Goal: Contribute content: Contribute content

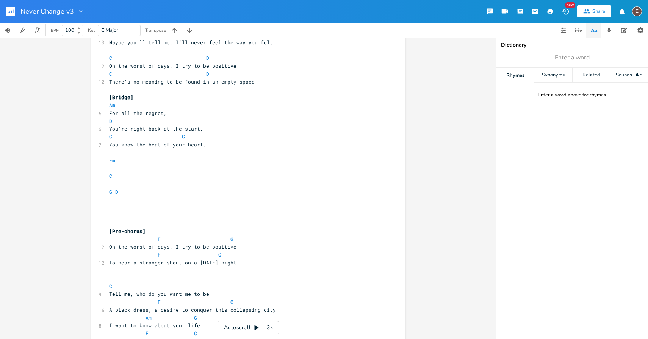
scroll to position [468, 0]
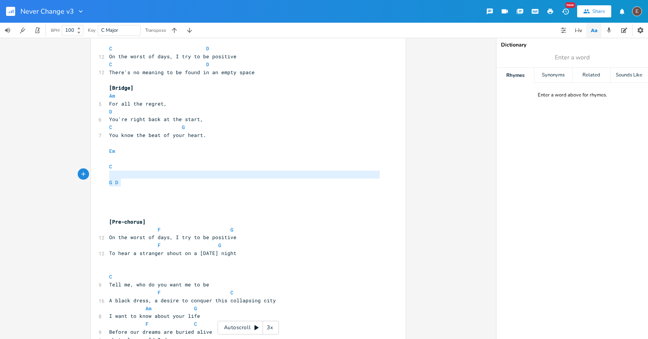
type textarea "C G D"
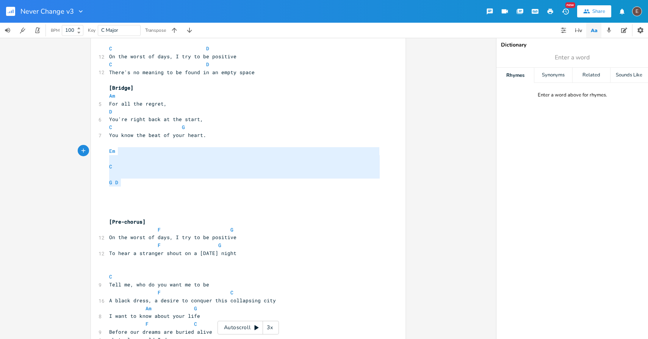
drag, startPoint x: 152, startPoint y: 180, endPoint x: 126, endPoint y: 154, distance: 36.2
click at [119, 192] on pre "​" at bounding box center [244, 191] width 273 height 8
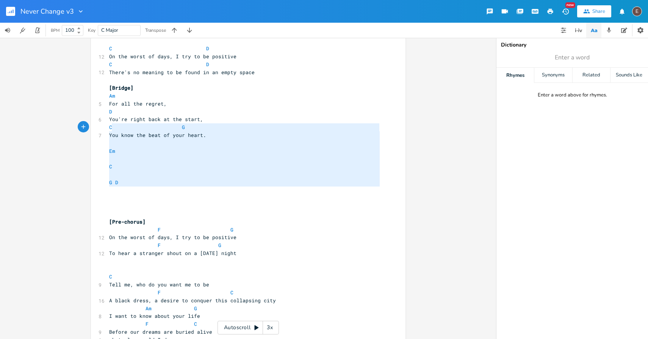
scroll to position [40, 0]
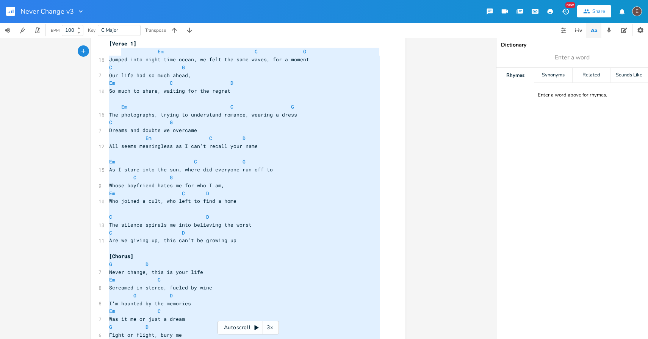
type textarea "[Intro] G - D - G - D [Verse 1] Em C G Jumped into night time ocean, we felt th…"
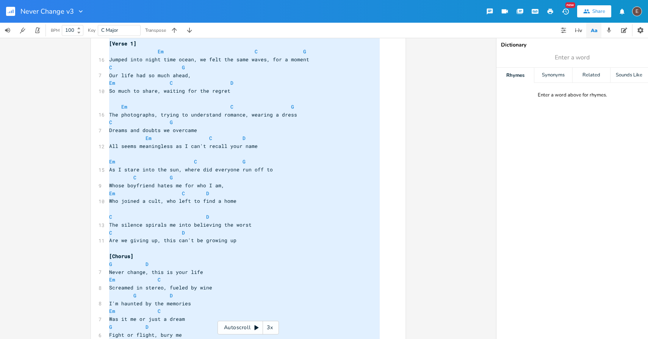
drag, startPoint x: 119, startPoint y: 192, endPoint x: 80, endPoint y: 16, distance: 180.8
click at [79, 16] on div "Never Change v3 New Share E BPM 100 Key C Major Transpose x [Intro] G - D - G -…" at bounding box center [324, 169] width 648 height 339
click at [314, 90] on pre "So much to share, waiting for the regret" at bounding box center [244, 91] width 273 height 8
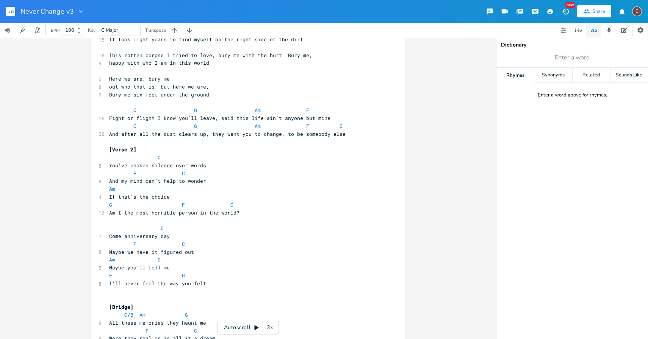
scroll to position [2568, 0]
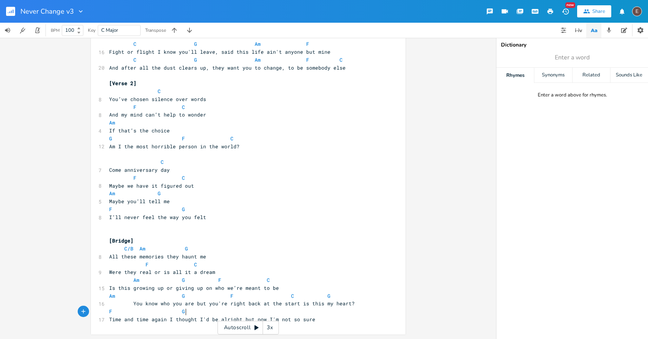
drag, startPoint x: 321, startPoint y: 316, endPoint x: 296, endPoint y: 315, distance: 25.4
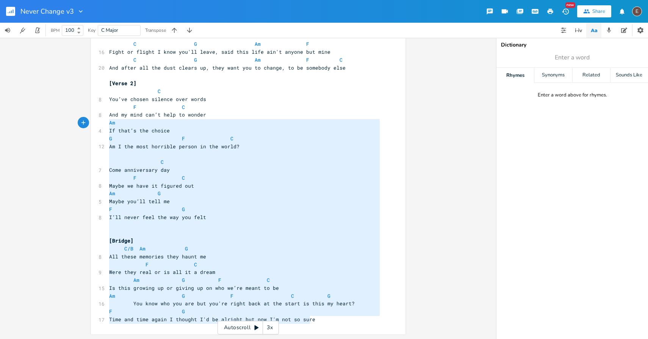
type textarea "You’ve chosen silence over words F C And my mind can’t help to wonder Am If tha…"
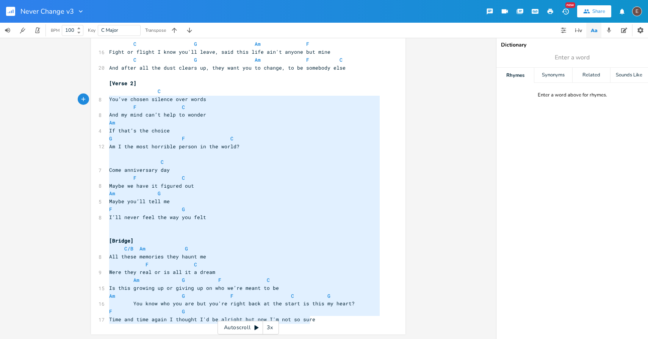
drag, startPoint x: 313, startPoint y: 320, endPoint x: 99, endPoint y: 98, distance: 308.1
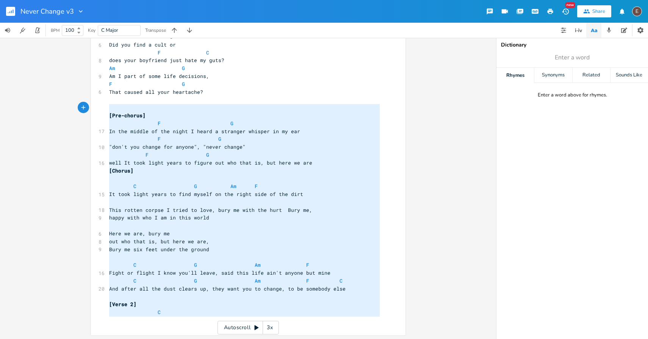
type textarea "That caused all your heartache? [Pre-chorus] F G In the middle of the night I h…"
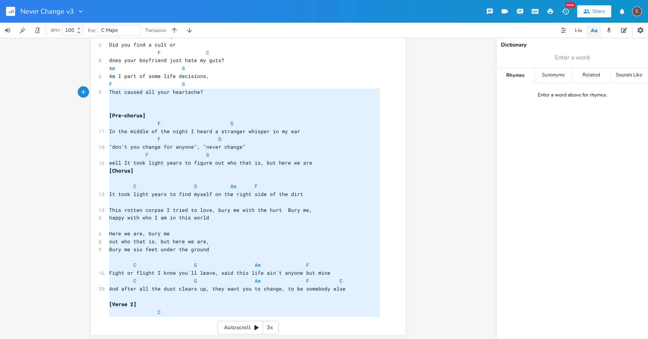
drag, startPoint x: 114, startPoint y: 320, endPoint x: 98, endPoint y: 90, distance: 231.2
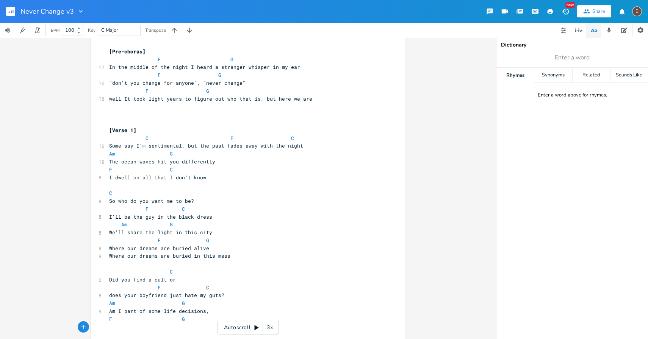
scroll to position [2112, 0]
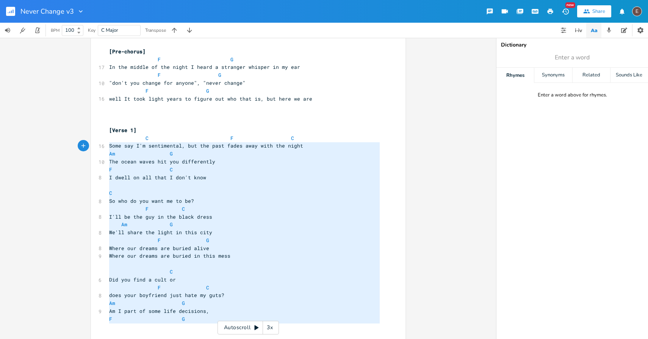
type textarea "[Verse 1] C F C Some say I'm sentimental, but the past fades away with the nigh…"
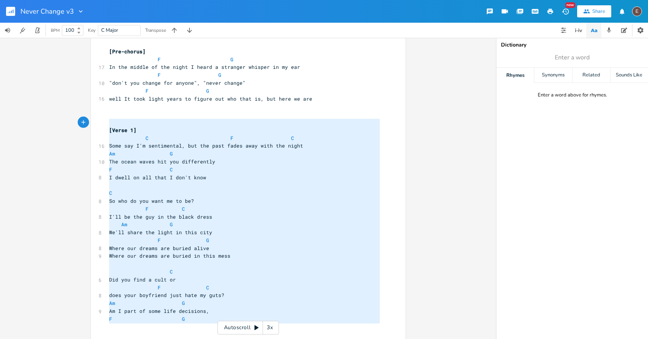
drag, startPoint x: 111, startPoint y: 329, endPoint x: 106, endPoint y: 120, distance: 208.4
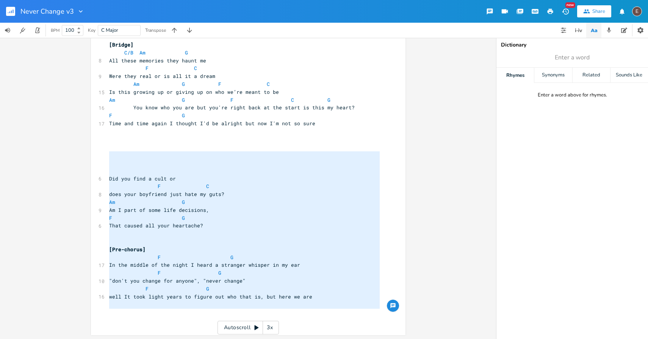
type textarea "Did you find a cult or F C does your boyfriend just hate my guts? Am G Am I par…"
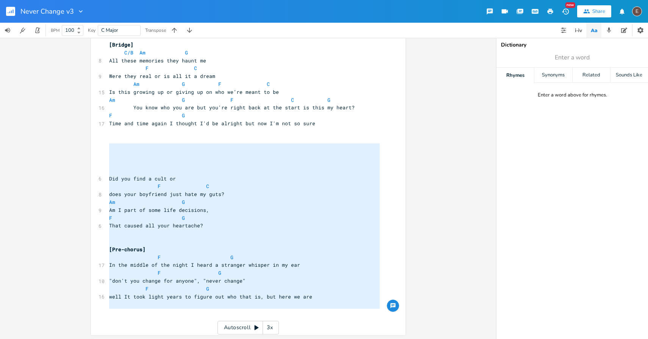
drag, startPoint x: 119, startPoint y: 309, endPoint x: 107, endPoint y: 151, distance: 159.2
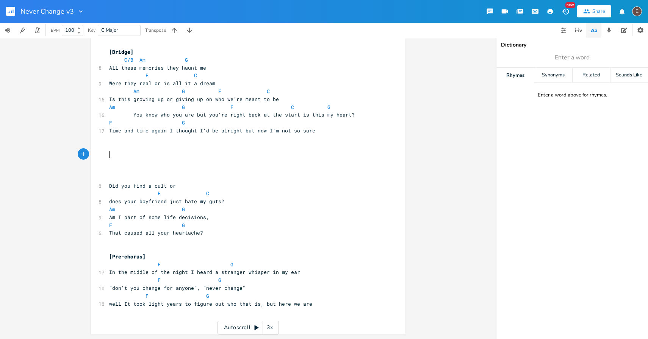
scroll to position [1906, 0]
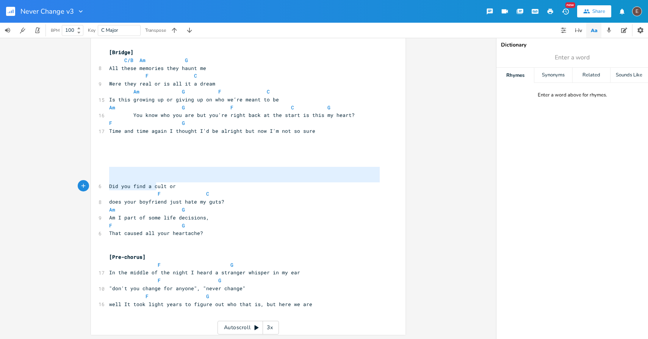
type textarea "Did you find a cult or F C does your boyfriend just hate my guts? Am G Am I par…"
drag, startPoint x: 148, startPoint y: 170, endPoint x: 219, endPoint y: 294, distance: 142.5
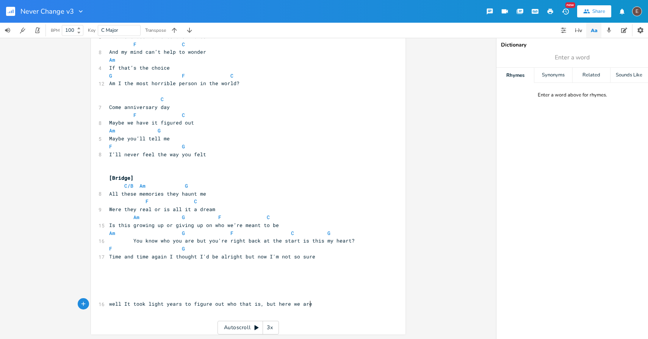
scroll to position [1780, 0]
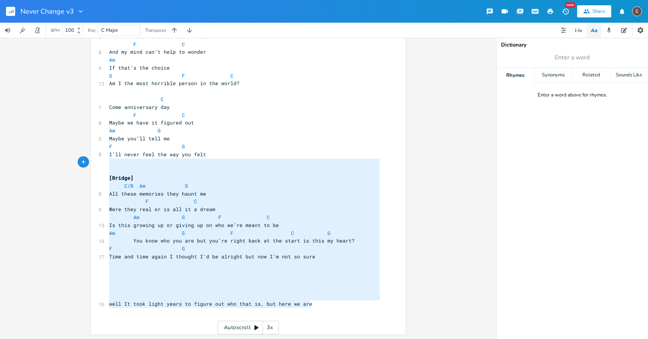
type textarea "[Bridge] C/B Am G All these memories they haunt me F C Were they real or is all…"
drag, startPoint x: 320, startPoint y: 224, endPoint x: 107, endPoint y: 170, distance: 219.7
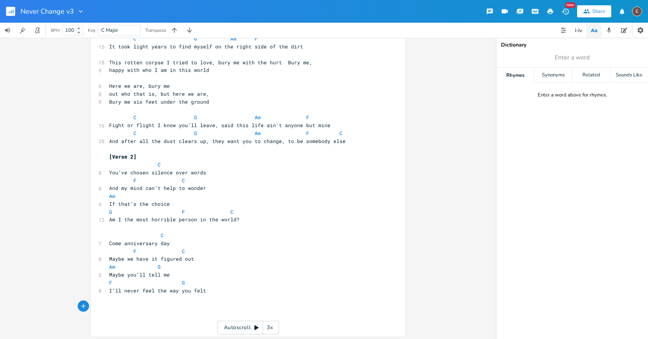
scroll to position [1643, 0]
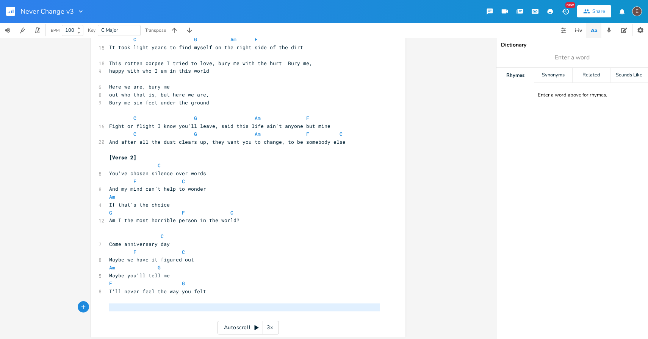
click at [158, 310] on pre "​" at bounding box center [244, 307] width 273 height 8
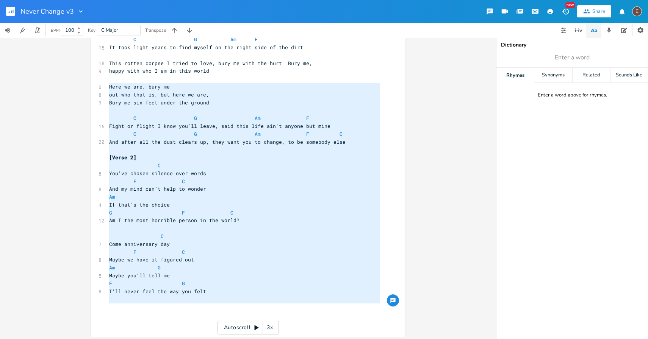
type textarea "Here we are, bury me out who that is, but here we are, Bury me six feet under t…"
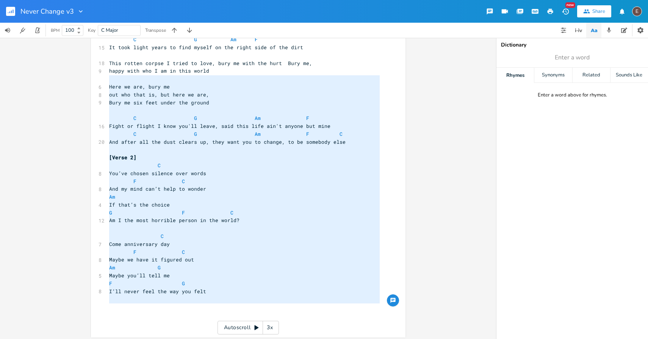
drag, startPoint x: 154, startPoint y: 311, endPoint x: 102, endPoint y: 78, distance: 238.5
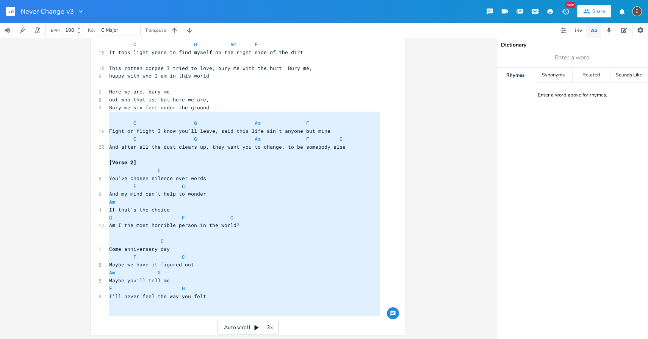
type textarea "C G Am F Fight or flight I know you'll leave, said this life ain't anyone but m…"
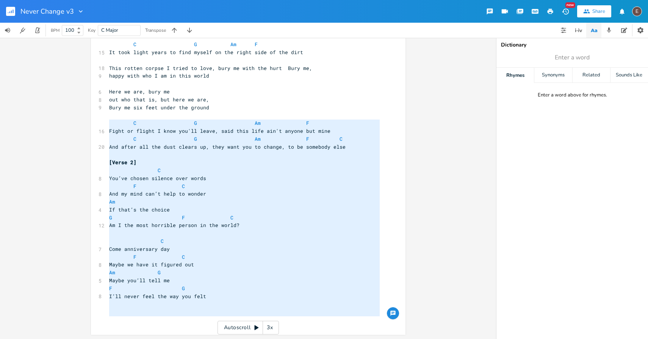
drag, startPoint x: 132, startPoint y: 317, endPoint x: 93, endPoint y: 120, distance: 200.4
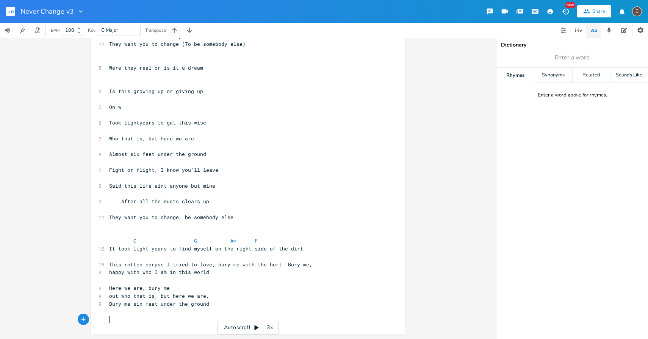
scroll to position [1441, 0]
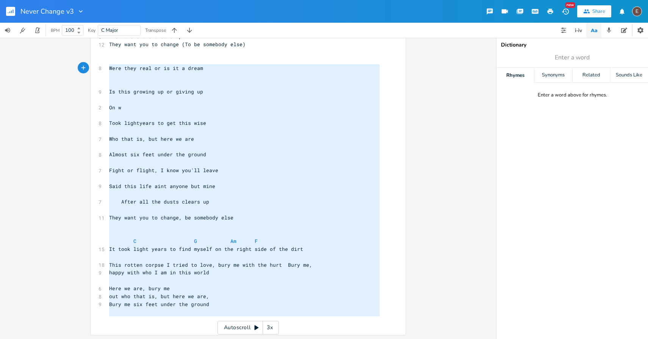
type textarea "Were they real or is it a dream Is this growing up or giving up On w Took light…"
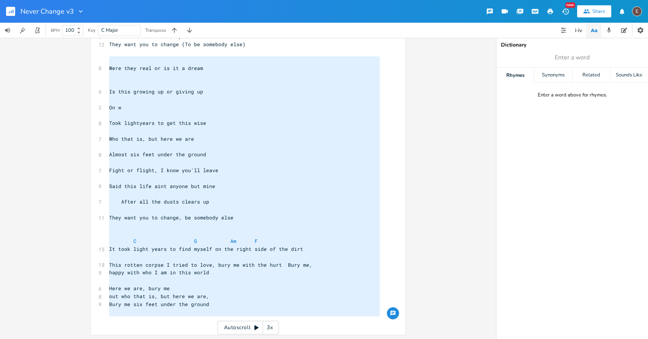
drag, startPoint x: 113, startPoint y: 317, endPoint x: 105, endPoint y: 61, distance: 256.2
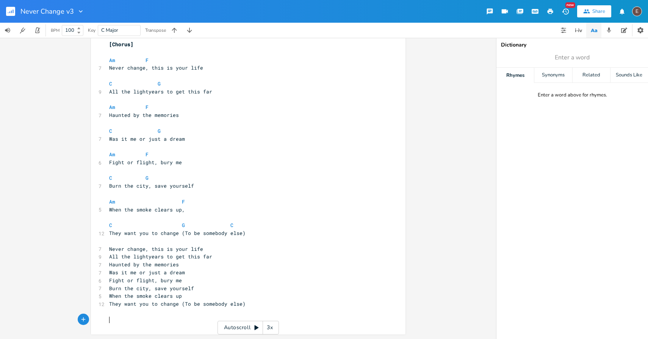
scroll to position [1181, 0]
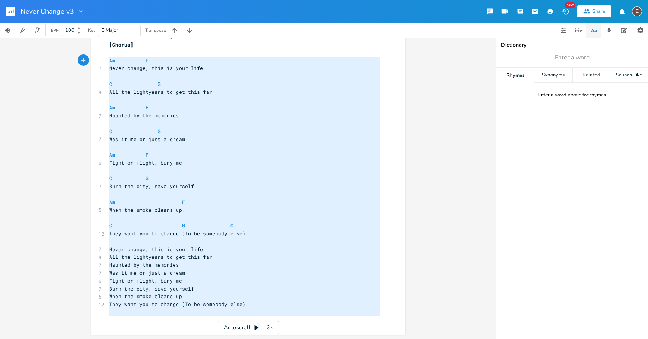
type textarea "[Chorus] Am F Never change, this is your life C G All the lightyears to get thi…"
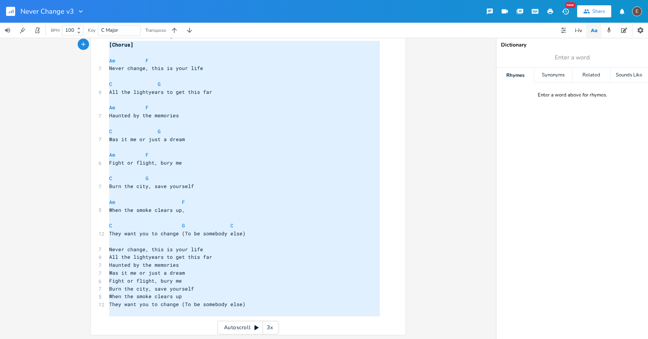
drag, startPoint x: 121, startPoint y: 319, endPoint x: 101, endPoint y: 48, distance: 271.5
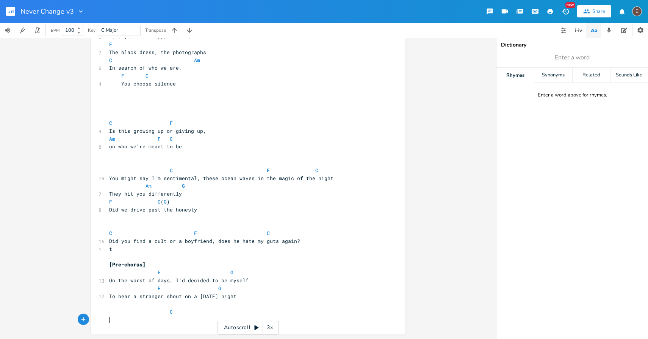
scroll to position [905, 0]
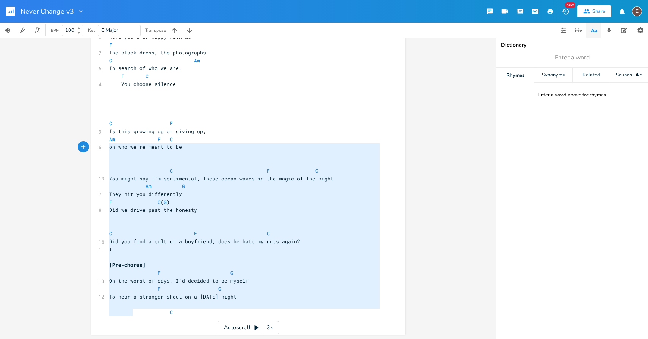
type textarea "C F Is this growing up or giving up, Am F C on who we're meant to be C F C You …"
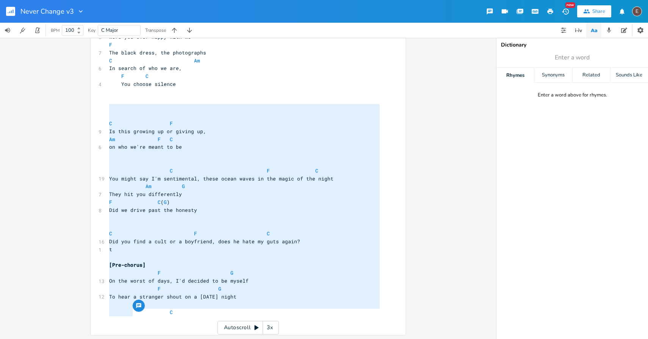
drag, startPoint x: 126, startPoint y: 313, endPoint x: 106, endPoint y: 108, distance: 205.9
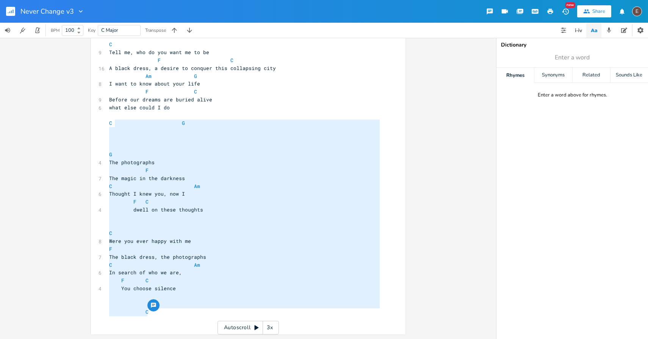
type textarea "G The photographs F The magic in the darkness C Am Thought I knew you, now I F …"
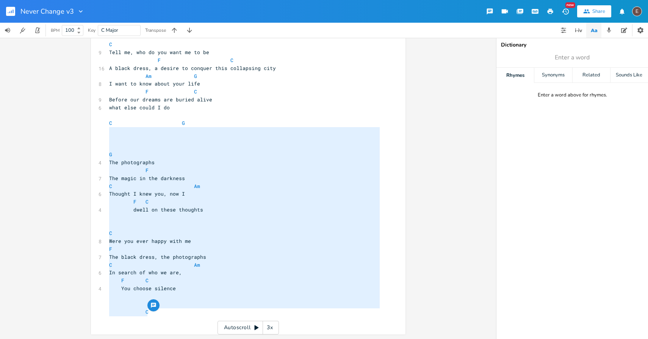
drag, startPoint x: 160, startPoint y: 316, endPoint x: 97, endPoint y: 134, distance: 191.9
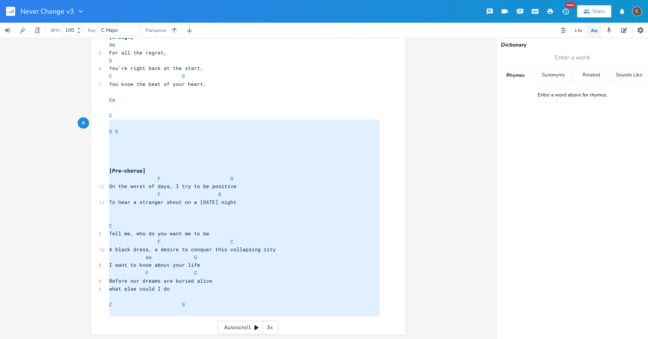
type textarea "[Pre-chorus] F G On the worst of days, I try to be positive F G To hear a stran…"
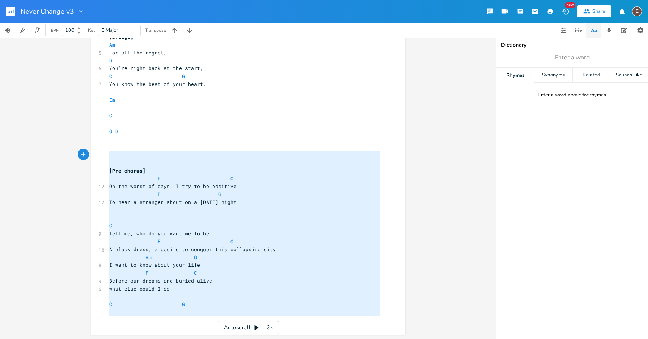
drag, startPoint x: 112, startPoint y: 322, endPoint x: 102, endPoint y: 156, distance: 166.2
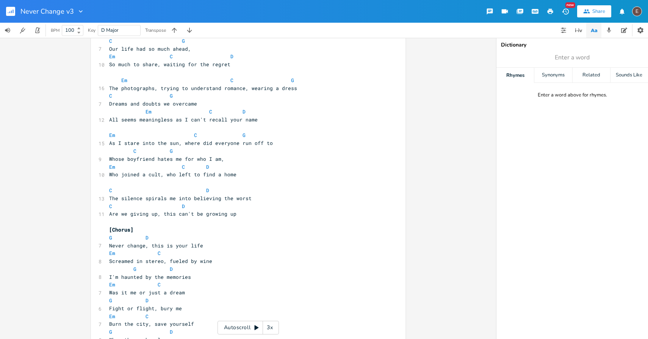
scroll to position [0, 0]
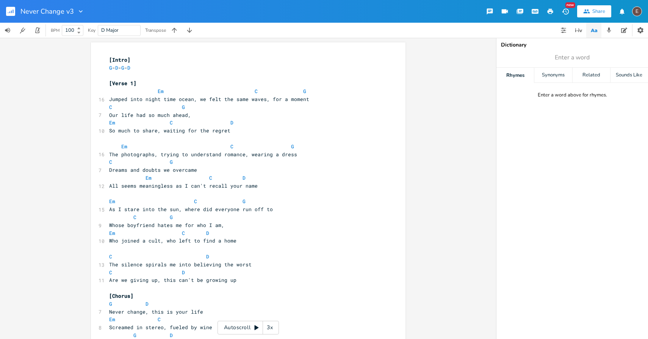
click at [552, 11] on icon "button" at bounding box center [550, 11] width 7 height 7
click at [144, 171] on span "Dreams and doubts we overcame" at bounding box center [153, 170] width 88 height 7
click at [140, 169] on span "Dreams and doubts we overcame" at bounding box center [153, 170] width 88 height 7
drag, startPoint x: 141, startPoint y: 169, endPoint x: 108, endPoint y: 169, distance: 33.3
click at [109, 169] on span "Dreams and doubts we overcame" at bounding box center [153, 170] width 88 height 7
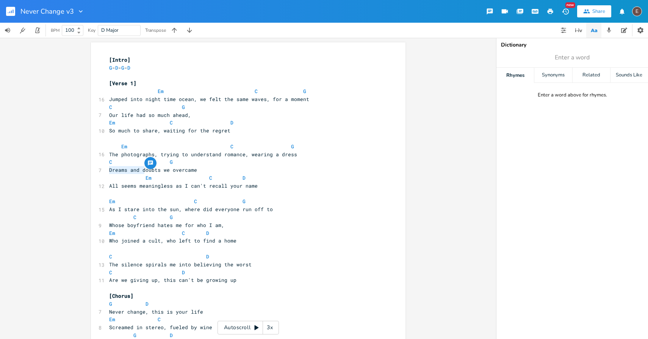
type textarea "D"
click at [167, 187] on span "All seems meaningless as I can't recall your name" at bounding box center [183, 186] width 148 height 7
click at [117, 166] on pre "Doubts we overcame" at bounding box center [244, 170] width 273 height 8
click at [130, 167] on span "Doubts we overcame" at bounding box center [136, 170] width 55 height 7
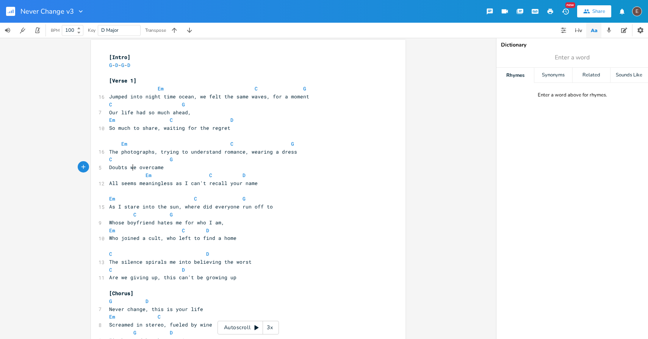
scroll to position [3, 0]
click at [159, 172] on span at bounding box center [164, 175] width 12 height 8
click at [166, 168] on pre "Doubts we overcame" at bounding box center [244, 167] width 273 height 8
type textarea ", all seems"
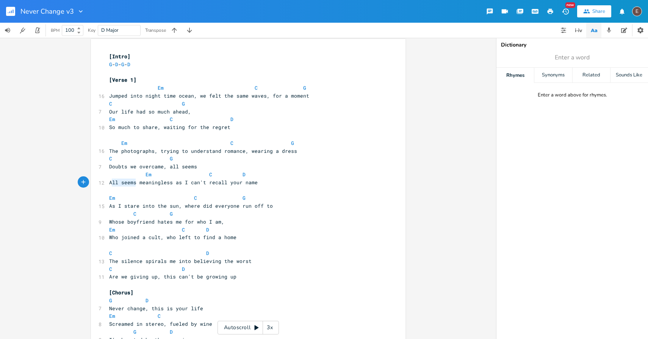
type textarea "All seems"
drag, startPoint x: 134, startPoint y: 183, endPoint x: 106, endPoint y: 183, distance: 28.0
click at [108, 183] on pre "All seems meaningless as I can't recall your name" at bounding box center [244, 183] width 273 height 8
click at [140, 174] on span at bounding box center [139, 175] width 12 height 8
click at [211, 130] on span "So much to share, waiting for the regret" at bounding box center [169, 127] width 121 height 7
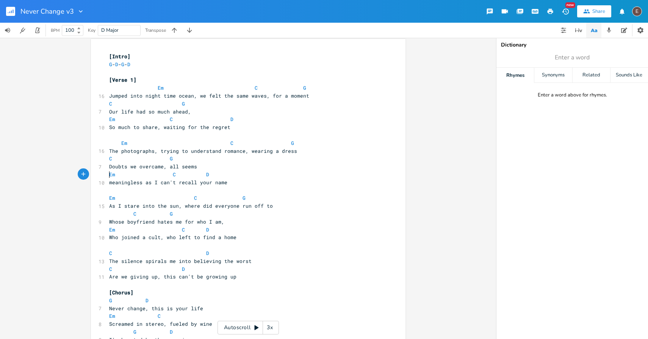
type textarea "regret"
click at [211, 130] on span "So much to share, waiting for the regret" at bounding box center [169, 127] width 121 height 7
click at [226, 131] on pre "So much to share, waiting for the regret" at bounding box center [244, 127] width 273 height 8
drag, startPoint x: 226, startPoint y: 129, endPoint x: 160, endPoint y: 126, distance: 66.4
click at [160, 126] on pre "So much to share, waiting for the regret" at bounding box center [244, 127] width 273 height 8
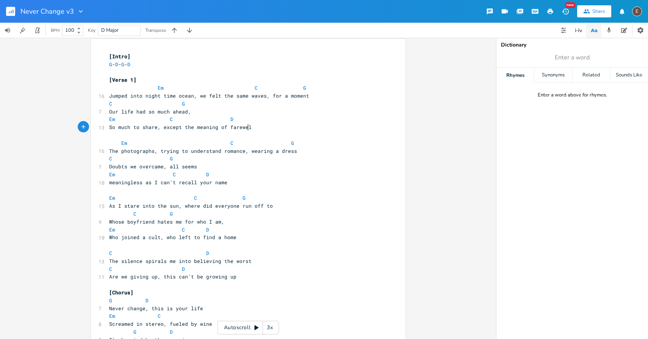
type textarea "except the meaning of farewells"
click at [174, 110] on span "Our life had so much ahead," at bounding box center [150, 111] width 82 height 7
type textarea "ahead"
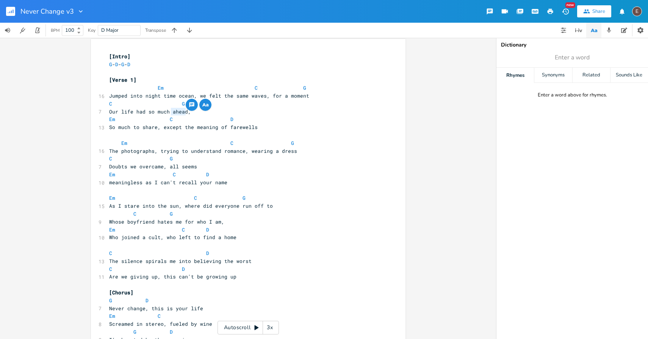
click at [194, 127] on span "So much to share, except the meaning of farewells" at bounding box center [183, 127] width 148 height 7
click at [194, 122] on span at bounding box center [200, 120] width 12 height 8
click at [190, 127] on span "So much to share, except the meaning of farewells" at bounding box center [183, 127] width 148 height 7
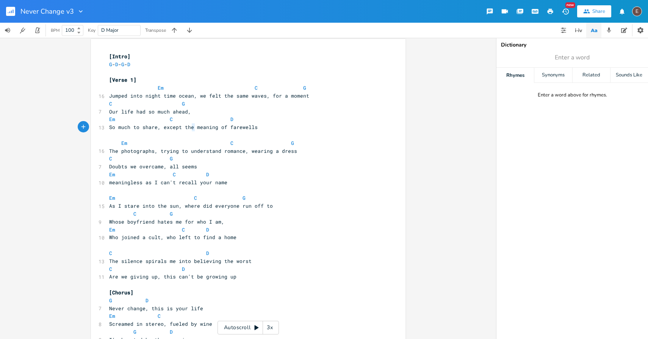
type textarea "So much to share, except the meaning of farewells"
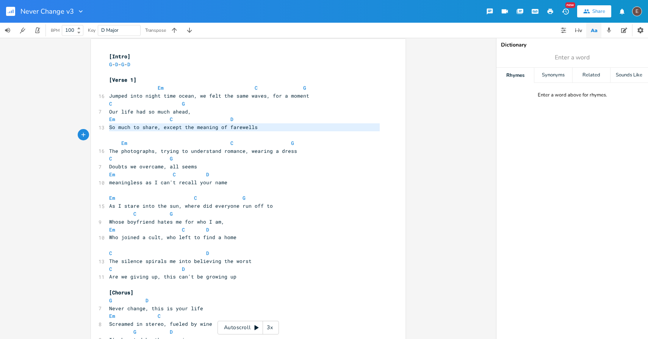
click at [190, 127] on span "So much to share, except the meaning of farewells" at bounding box center [183, 127] width 148 height 7
click at [191, 127] on span "So much to share, except the meaning of farewells" at bounding box center [183, 127] width 148 height 7
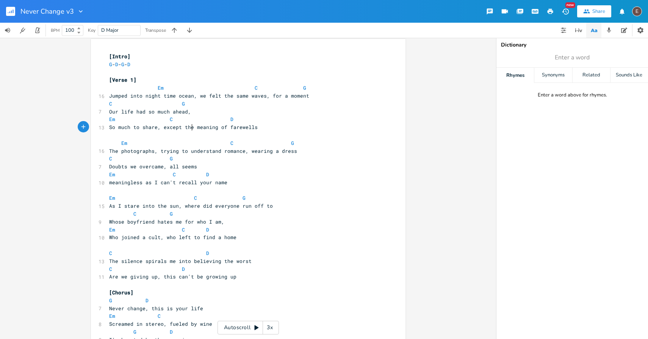
click at [248, 129] on span "So much to share, except the meaning of farewells" at bounding box center [183, 127] width 148 height 7
type textarea "goodbyes"
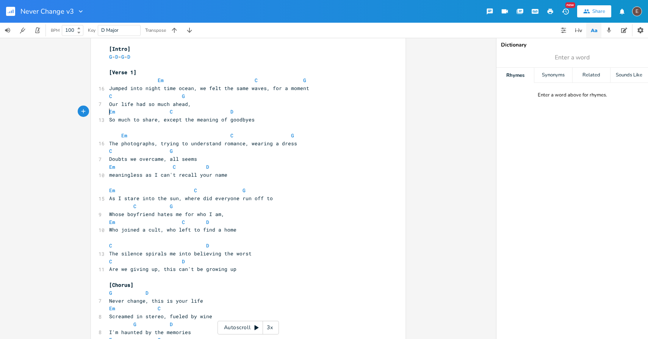
click at [108, 112] on pre "Em C D" at bounding box center [244, 112] width 273 height 8
click at [258, 113] on span at bounding box center [261, 112] width 12 height 8
type textarea "trying to understand"
drag, startPoint x: 218, startPoint y: 144, endPoint x: 157, endPoint y: 145, distance: 61.4
click at [157, 145] on span "The photographs, trying to understand romance, wearing a dress" at bounding box center [203, 143] width 188 height 7
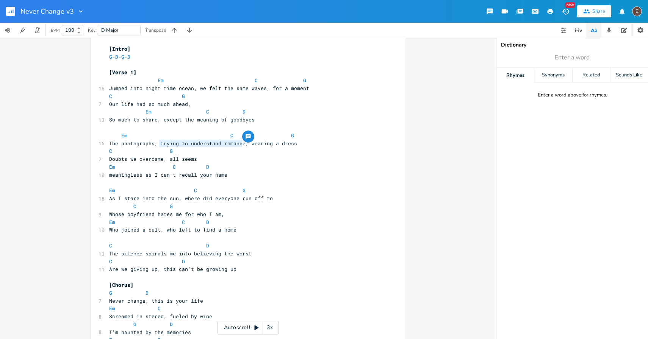
drag, startPoint x: 239, startPoint y: 145, endPoint x: 157, endPoint y: 144, distance: 82.2
click at [157, 144] on span "The photographs, trying to understand romance, wearing a dress" at bounding box center [203, 143] width 188 height 7
type textarea "trying to understand romance"
click at [210, 144] on span "The photographs, trying to understand romance, wearing a dress" at bounding box center [203, 143] width 188 height 7
type textarea "trying to understand"
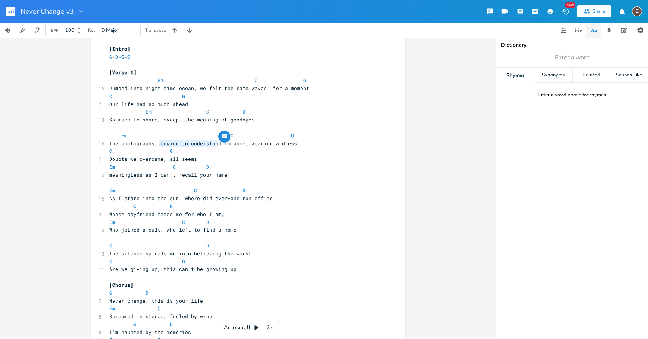
drag, startPoint x: 217, startPoint y: 144, endPoint x: 157, endPoint y: 144, distance: 59.8
click at [157, 144] on span "The photographs, trying to understand romance, wearing a dress" at bounding box center [203, 143] width 188 height 7
click at [208, 147] on pre "C G" at bounding box center [244, 151] width 273 height 8
drag, startPoint x: 217, startPoint y: 143, endPoint x: 157, endPoint y: 141, distance: 59.9
click at [157, 141] on span "The photographs, trying to understand romance, wearing a dress" at bounding box center [203, 143] width 188 height 7
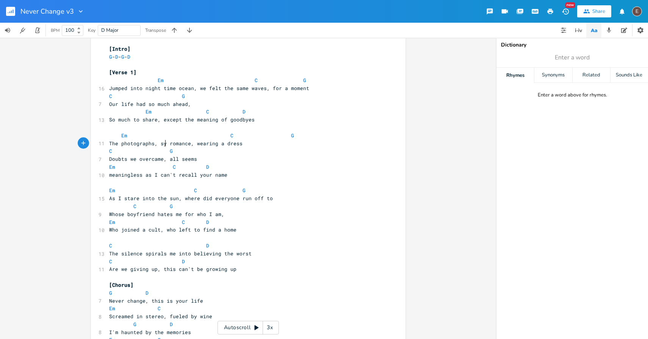
type textarea "symp"
type textarea "sympt"
type textarea "m"
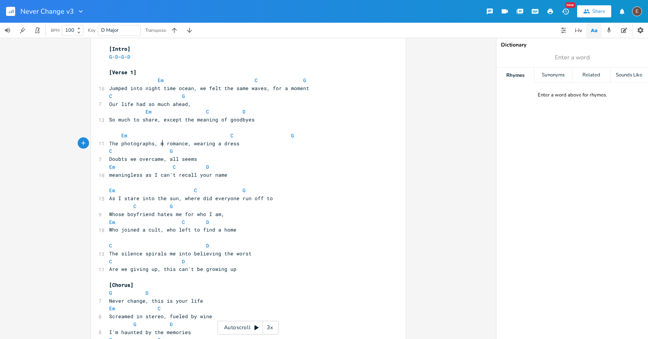
type textarea "m"
click at [157, 142] on span "The photographs, m romance, wearing a dress" at bounding box center [174, 143] width 130 height 7
paste textarea
click at [279, 137] on span at bounding box center [285, 136] width 12 height 8
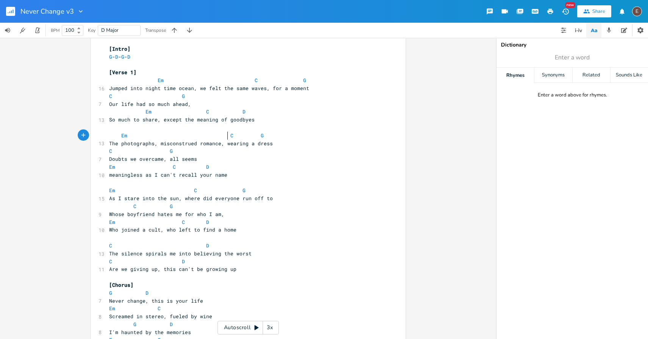
click at [222, 136] on span at bounding box center [224, 136] width 12 height 8
click at [226, 137] on span "Em C G" at bounding box center [181, 135] width 145 height 7
click at [236, 136] on span "G" at bounding box center [237, 135] width 3 height 7
click at [223, 144] on span "The photographs, misconstrued romance, wearing a dress" at bounding box center [191, 143] width 164 height 7
click at [200, 138] on span at bounding box center [200, 136] width 12 height 8
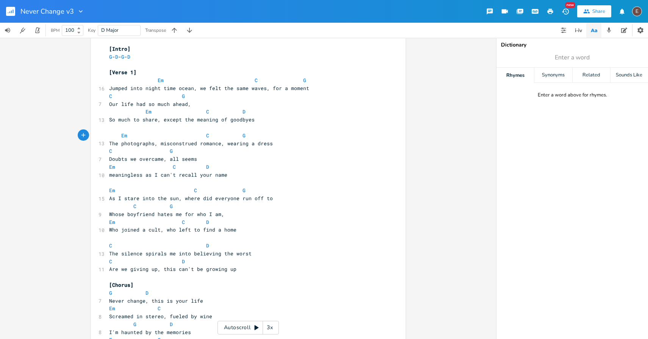
click at [225, 142] on span "The photographs, misconstrued romance, wearing a dress" at bounding box center [191, 143] width 164 height 7
type textarea "wearing"
click at [225, 142] on span "The photographs, misconstrued romance, wearing a dress" at bounding box center [191, 143] width 164 height 7
type textarea ", wearing a"
drag, startPoint x: 248, startPoint y: 144, endPoint x: 216, endPoint y: 145, distance: 31.8
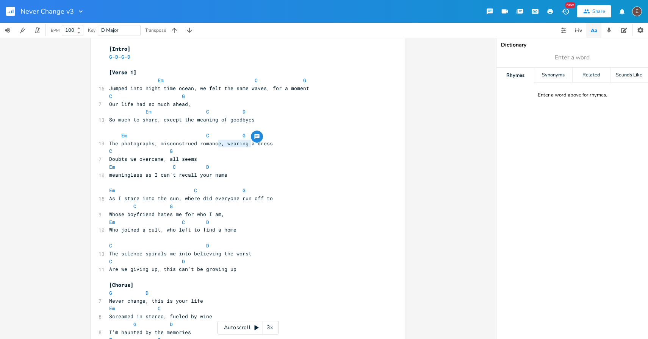
click at [216, 145] on span "The photographs, misconstrued romance, wearing a dress" at bounding box center [191, 143] width 164 height 7
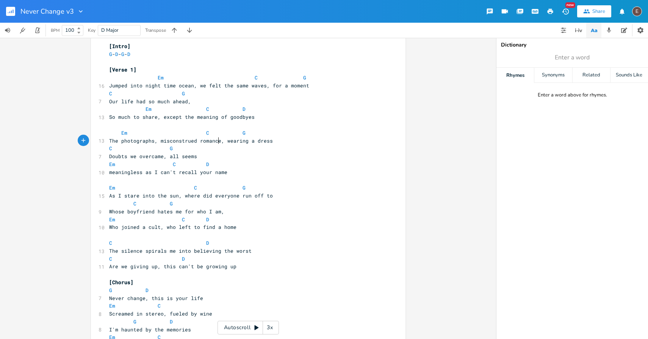
scroll to position [13, 0]
click at [117, 156] on span "Doubts we overcame, all seems" at bounding box center [153, 157] width 88 height 7
type textarea "Doubts"
click at [117, 156] on span "Doubts we overcame, all seems" at bounding box center [153, 157] width 88 height 7
click at [156, 175] on span "meaningless as I can't recall your name" at bounding box center [168, 173] width 118 height 7
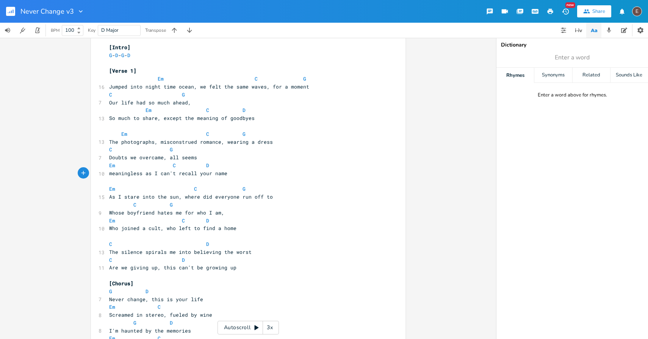
click at [265, 141] on span "The photographs, misconstrued romance, wearing a dress" at bounding box center [191, 142] width 164 height 7
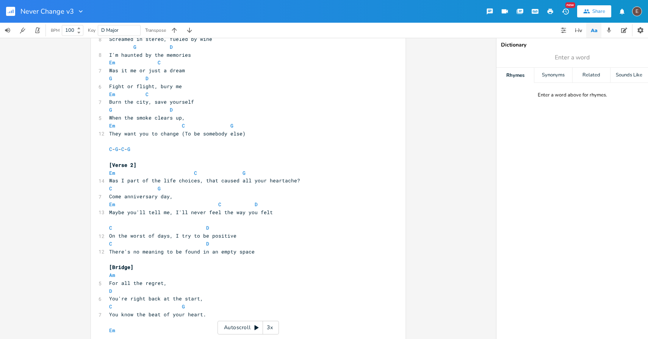
scroll to position [289, 0]
click at [188, 170] on span at bounding box center [188, 173] width 12 height 8
click at [267, 172] on span at bounding box center [273, 173] width 12 height 8
click at [267, 174] on span at bounding box center [273, 173] width 12 height 8
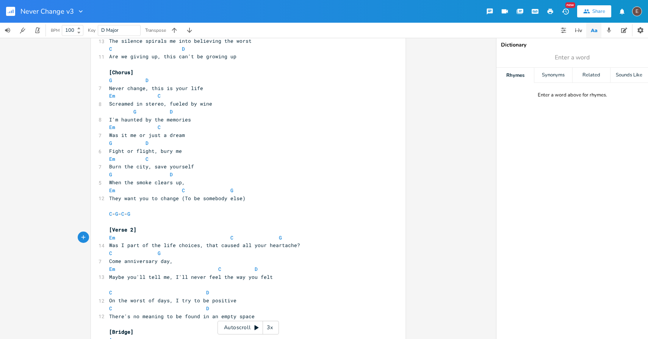
scroll to position [228, 0]
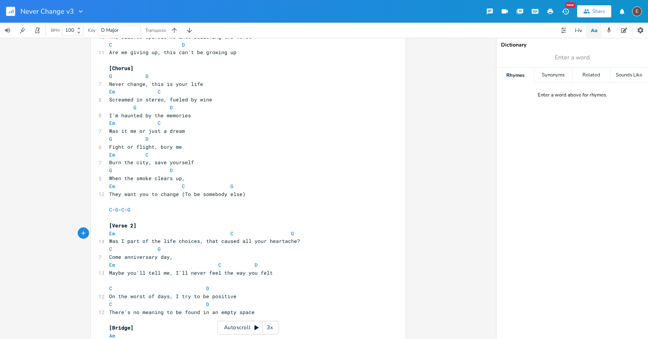
click at [245, 243] on span "Was I part of the life choices, that caused all your heartache?" at bounding box center [204, 241] width 191 height 7
click at [209, 262] on span at bounding box center [212, 265] width 12 height 8
click at [223, 266] on span at bounding box center [225, 265] width 9 height 8
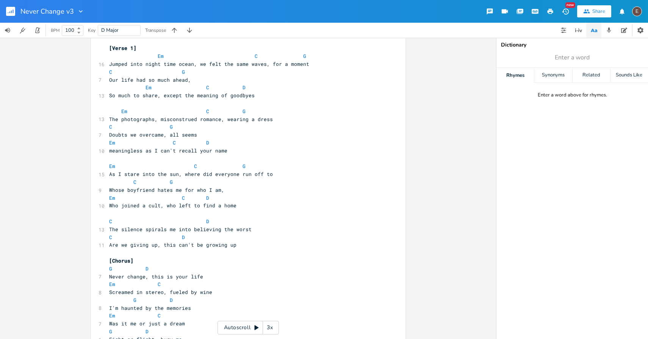
scroll to position [35, 0]
click at [118, 134] on span "Doubts we overcame, all seems" at bounding box center [153, 135] width 88 height 7
type textarea "Feras"
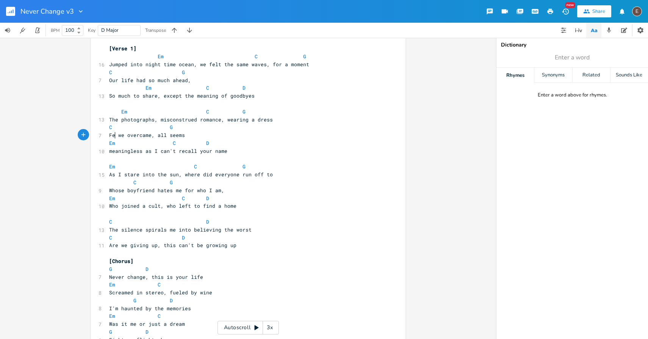
type textarea "ars"
click at [223, 153] on span "meaningless as I can't recall your name" at bounding box center [168, 151] width 118 height 7
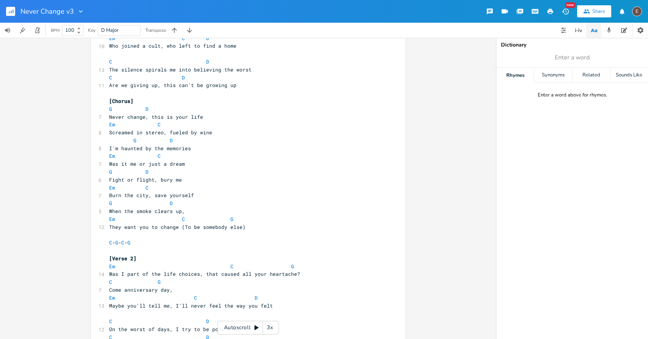
scroll to position [134, 0]
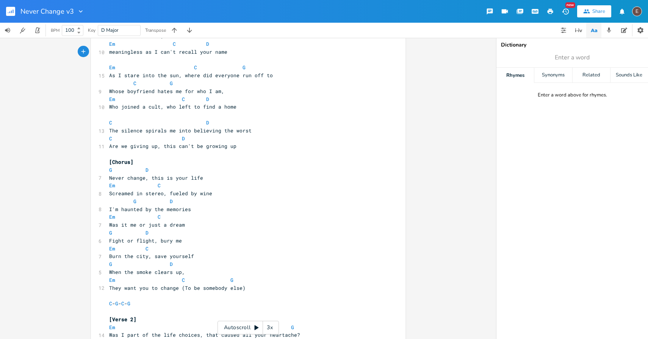
click at [552, 16] on button "button" at bounding box center [549, 12] width 15 height 14
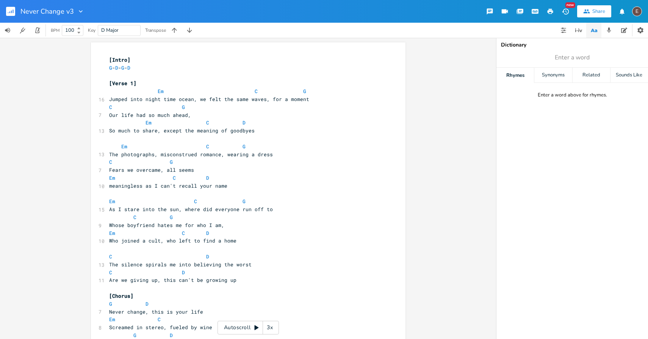
scroll to position [3, 0]
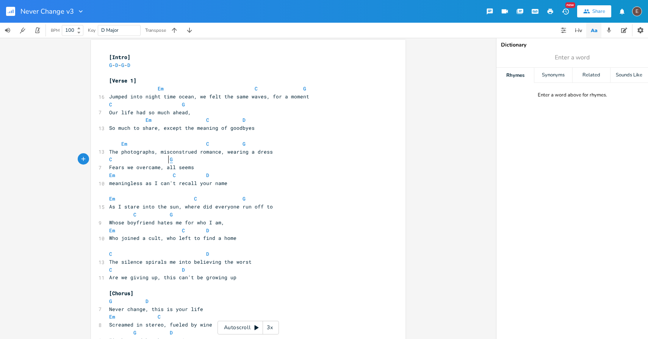
click at [170, 159] on span "G" at bounding box center [171, 159] width 3 height 7
click at [194, 177] on span at bounding box center [200, 176] width 12 height 8
click at [161, 168] on span "Fears we overcame, all seems" at bounding box center [151, 167] width 85 height 7
click at [109, 183] on span "meaningless as I can't recall your name" at bounding box center [168, 183] width 118 height 7
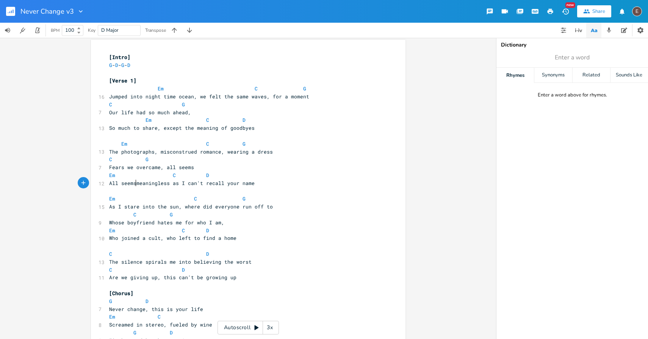
type textarea "All seems"
click at [109, 177] on span "Em" at bounding box center [112, 175] width 6 height 7
click at [198, 169] on pre "Fears we overcame, all seems" at bounding box center [244, 168] width 273 height 8
click at [552, 12] on icon "button" at bounding box center [550, 11] width 6 height 5
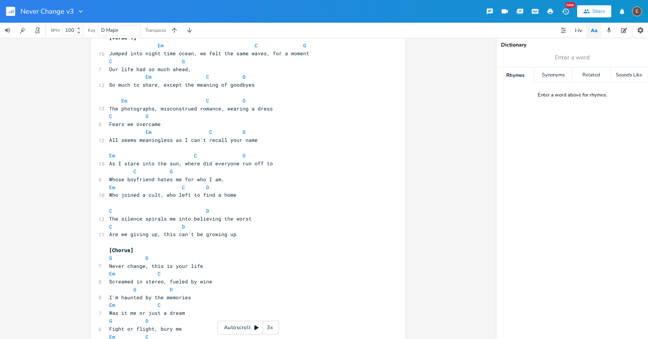
scroll to position [48, 0]
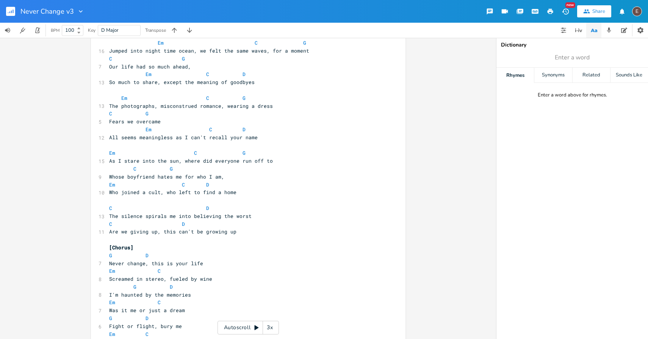
click at [8, 15] on rect "button" at bounding box center [10, 11] width 9 height 9
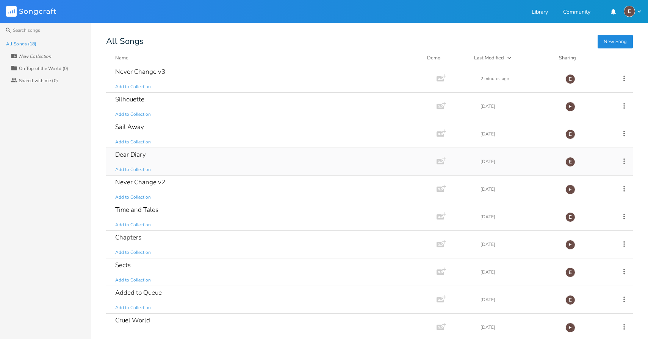
click at [186, 158] on div "Dear Diary Add to Collection" at bounding box center [269, 161] width 309 height 27
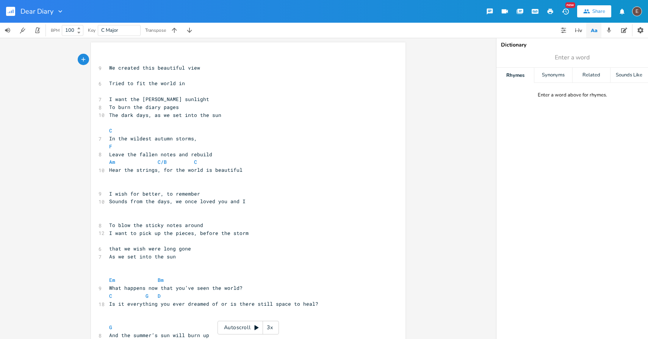
scroll to position [4, 0]
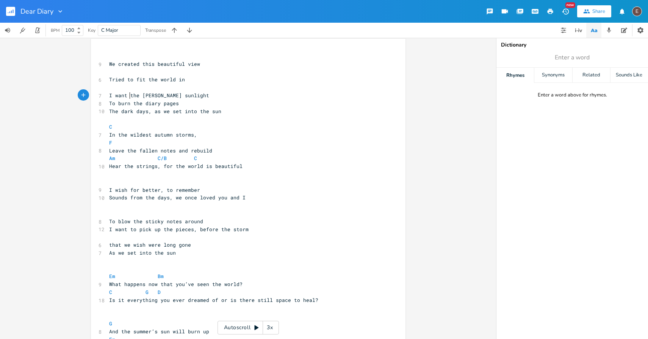
click at [129, 92] on pre "I want the [PERSON_NAME] sunlight" at bounding box center [244, 96] width 273 height 8
click at [126, 90] on pre "​" at bounding box center [244, 88] width 273 height 8
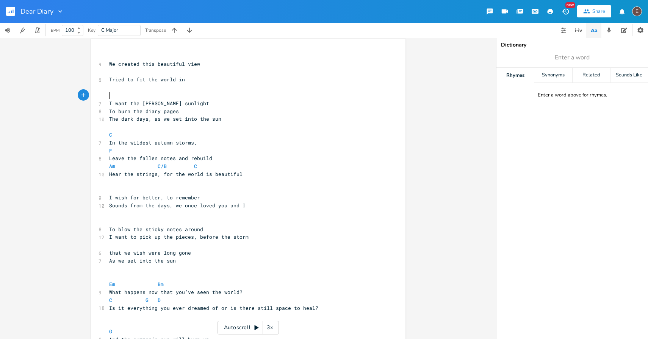
type textarea "C"
click at [198, 102] on pre "I want the [PERSON_NAME] sunlight" at bounding box center [244, 104] width 273 height 8
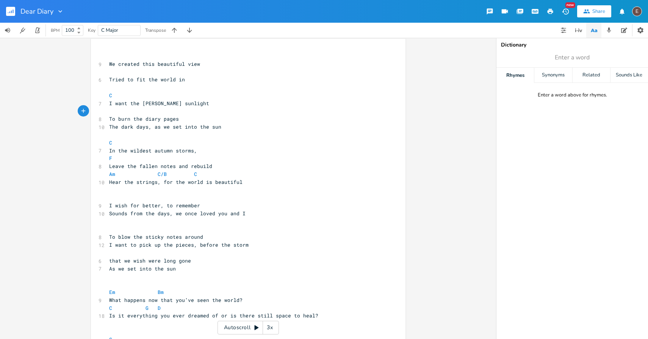
type textarea "F"
click at [223, 114] on pre "F" at bounding box center [244, 112] width 273 height 8
click at [223, 116] on pre "To burn the diary pages" at bounding box center [244, 119] width 273 height 8
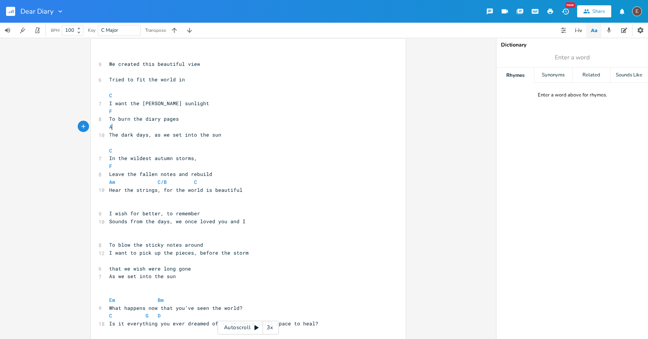
type textarea "Am"
type textarea "C/B"
type textarea "C"
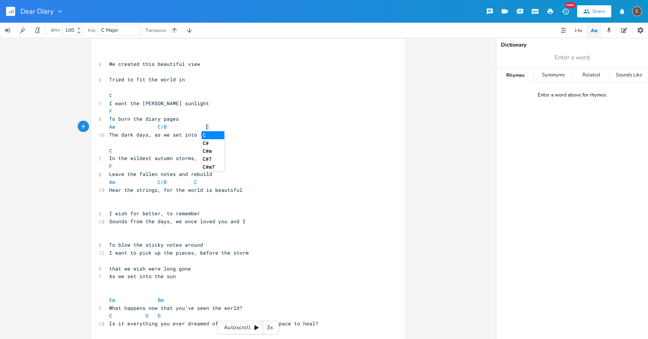
click at [232, 141] on pre "​" at bounding box center [244, 143] width 273 height 8
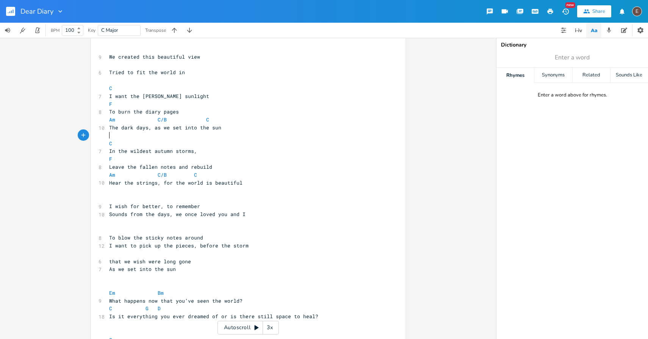
scroll to position [11, 0]
click at [273, 185] on pre "Hear the strings, for the world is beautiful" at bounding box center [244, 183] width 273 height 8
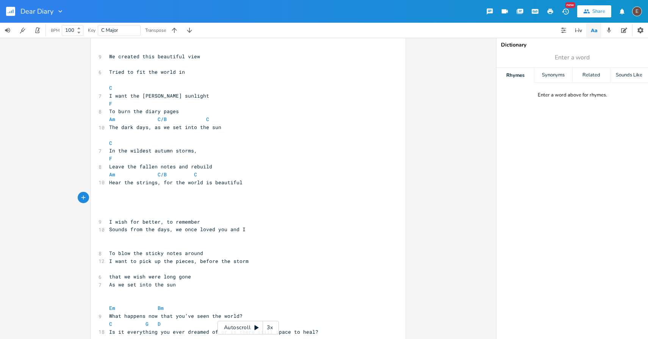
scroll to position [0, 0]
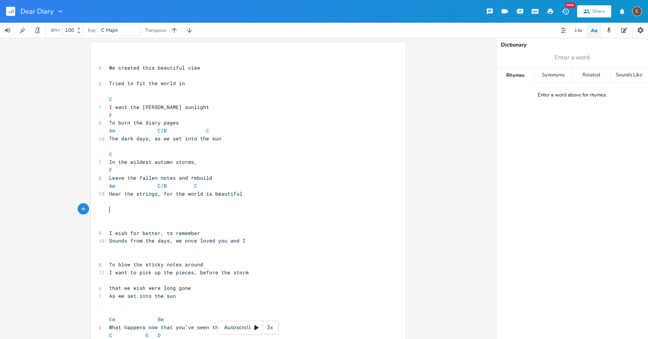
click at [231, 84] on pre "Tried to fit the world in" at bounding box center [244, 84] width 273 height 8
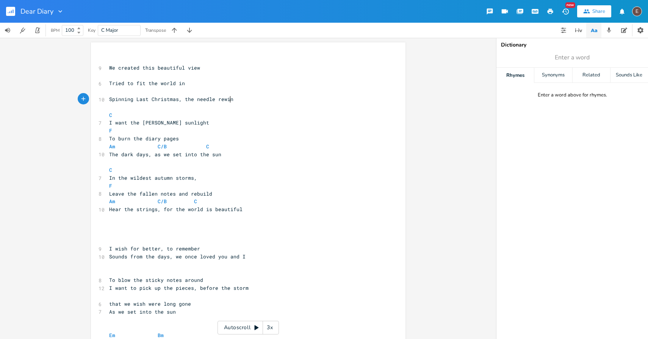
type textarea "Spinning Last Christmas, the needle rewinds"
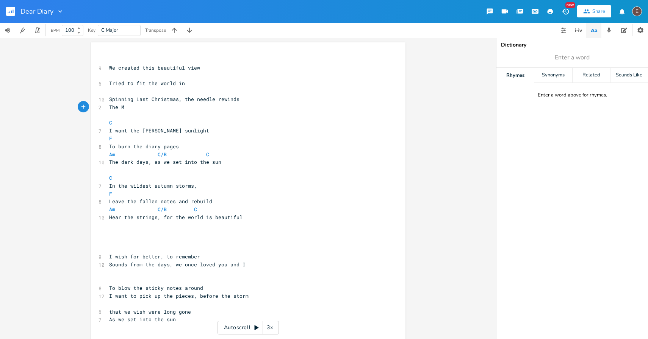
type textarea "The Mu"
type textarea "mulled wine, Happiest Season, snow angels"
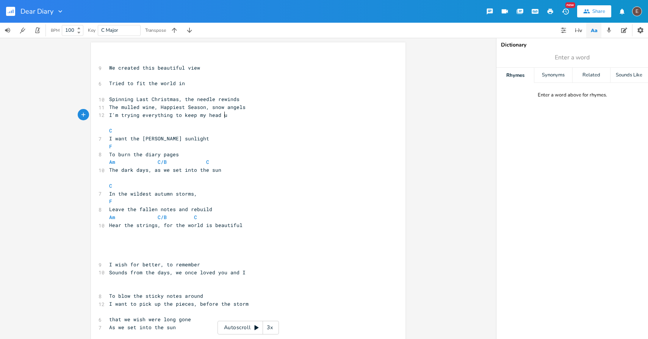
type textarea "I'm trying everything to keep my head up"
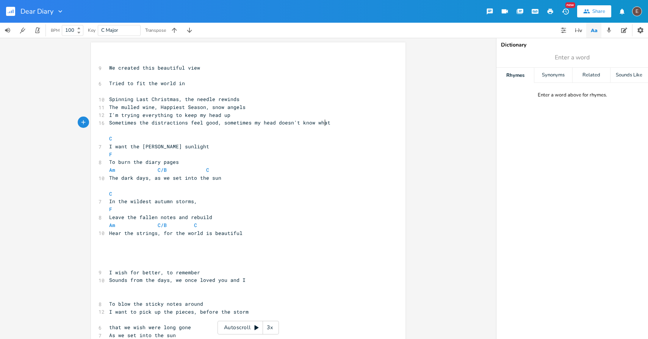
type textarea "Sometimes the distractions feel good, sometimes my head doesn't know whats"
type textarea "'s goingo"
type textarea "on"
click at [164, 91] on pre "​" at bounding box center [244, 92] width 273 height 8
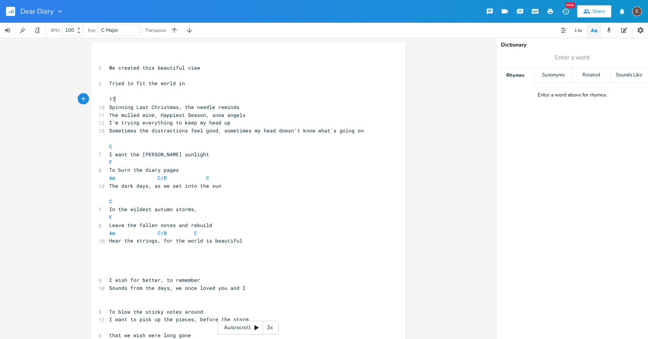
scroll to position [0, 7]
type textarea "[DATE] ="
type textarea "th of DecemberThere's words that never fade, lines that can't be crossed"
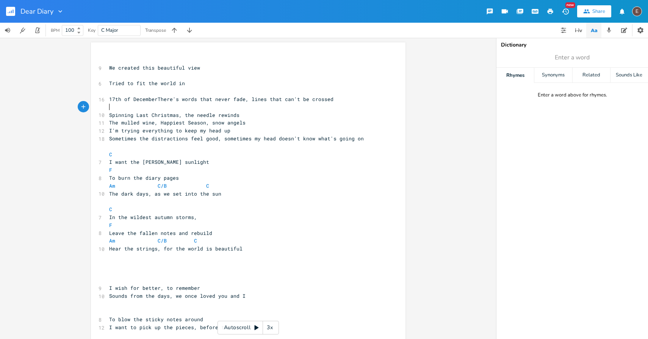
click at [152, 99] on span "17th of DecemberThere's words that never fade, lines that can't be crossed" at bounding box center [221, 99] width 224 height 7
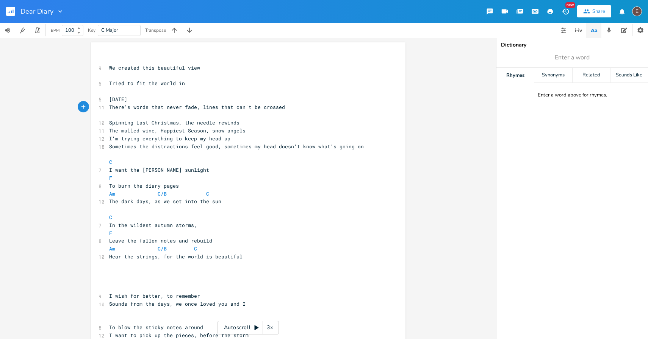
click at [155, 122] on span "Spinning Last Christmas, the needle rewinds" at bounding box center [174, 122] width 130 height 7
click at [156, 113] on pre "​" at bounding box center [244, 115] width 273 height 8
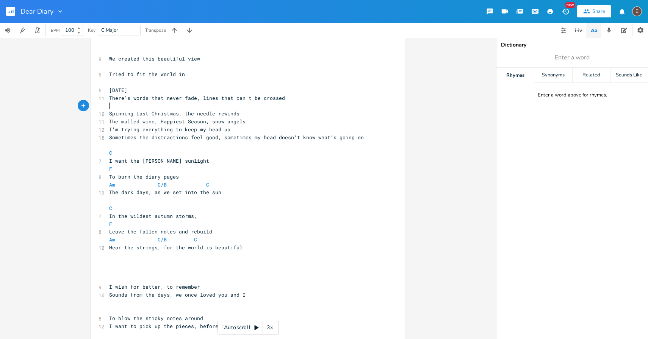
scroll to position [0, 0]
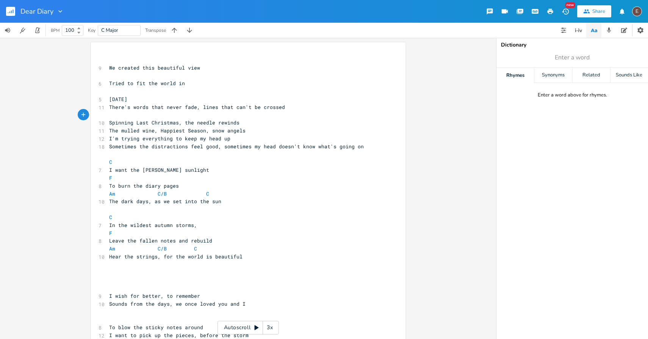
click at [367, 145] on pre "Sometimes the distractions feel good, sometimes my head doesn't know what's goi…" at bounding box center [244, 147] width 273 height 8
click at [278, 141] on pre "I'm trying everything to keep my head up" at bounding box center [244, 139] width 273 height 8
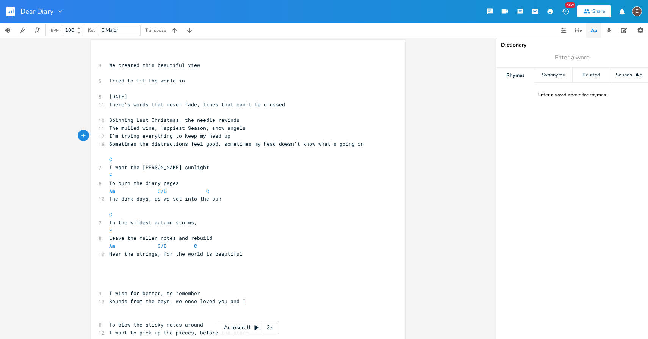
scroll to position [4, 0]
click at [15, 11] on rect "button" at bounding box center [10, 11] width 9 height 9
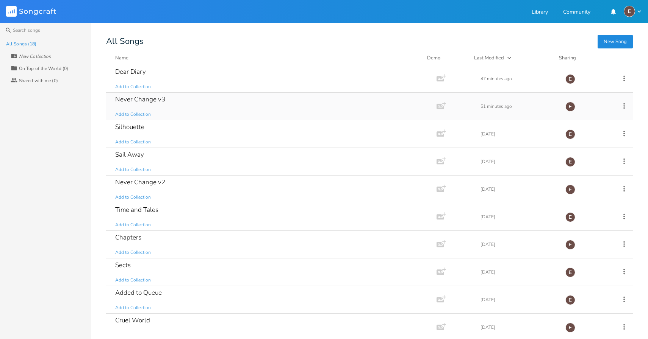
click at [229, 94] on div "Never Change v3 Add to Collection" at bounding box center [269, 106] width 309 height 27
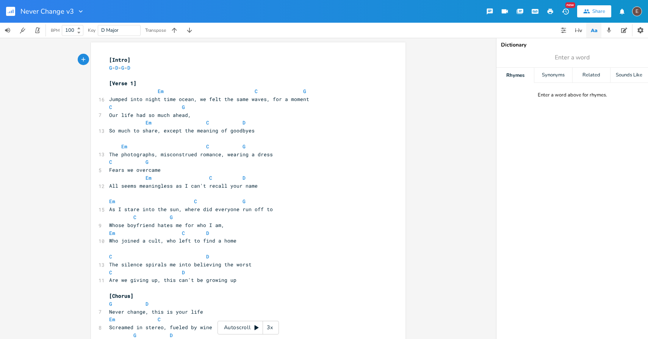
click at [117, 94] on span at bounding box center [115, 92] width 12 height 8
click at [164, 91] on span at bounding box center [167, 92] width 6 height 8
type textarea "G"
click at [142, 95] on span at bounding box center [139, 92] width 12 height 8
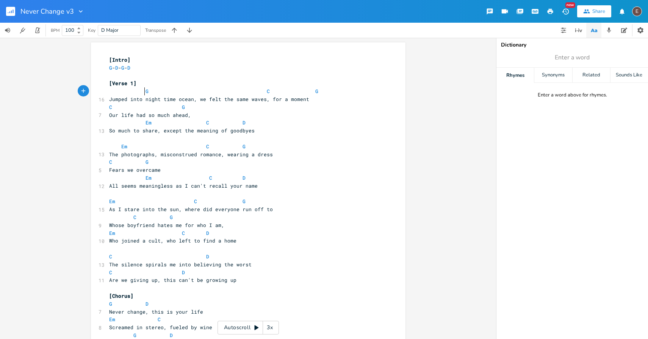
type textarea "="
click at [148, 94] on span at bounding box center [151, 92] width 12 height 8
type textarea "F#/Em"
type textarea "Em"
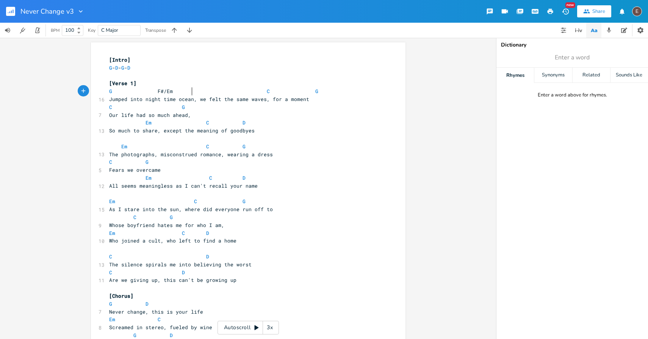
scroll to position [0, 7]
click at [154, 91] on span "G F#/Em Em C G" at bounding box center [215, 91] width 212 height 7
click at [148, 93] on span "G F#/Em Em C G" at bounding box center [209, 91] width 200 height 7
click at [156, 93] on span "G F#/Em Em C G" at bounding box center [209, 91] width 200 height 7
type textarea "Em/F#"
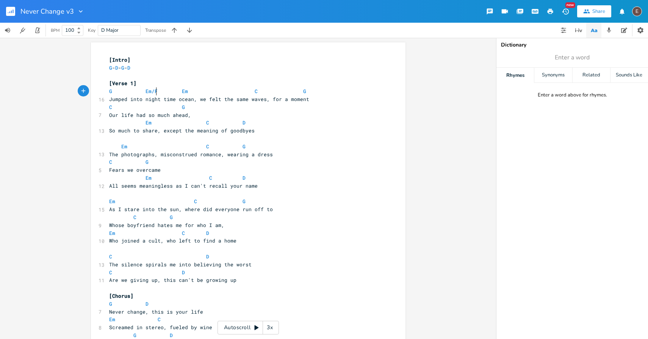
scroll to position [0, 14]
click at [189, 112] on span "Our life had so much ahead," at bounding box center [150, 115] width 82 height 7
click at [149, 94] on span "Em/F#" at bounding box center [152, 91] width 15 height 7
click at [162, 101] on icon "Close" at bounding box center [163, 100] width 5 height 5
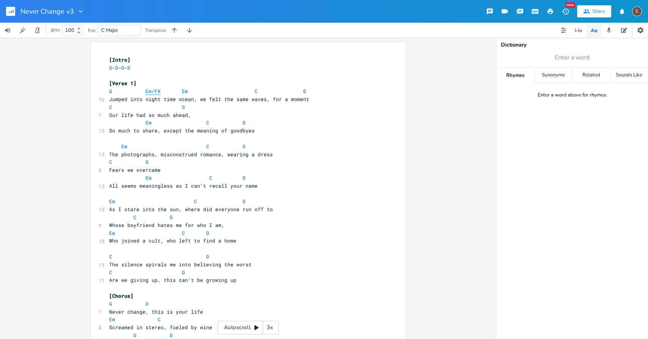
click at [147, 91] on span "Em/F#" at bounding box center [152, 91] width 15 height 7
type textarea "G"
click at [177, 107] on span at bounding box center [176, 107] width 12 height 8
click at [151, 91] on span "G/F#" at bounding box center [151, 91] width 12 height 7
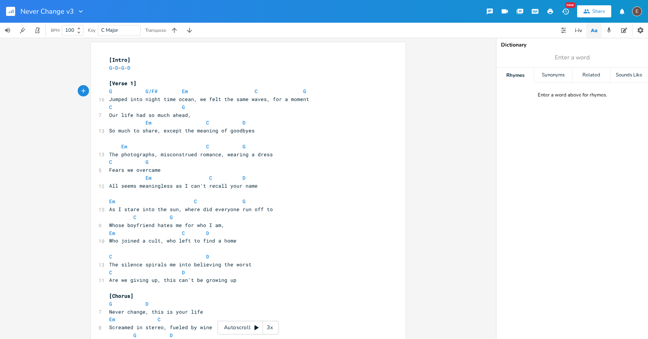
click at [198, 103] on pre "Jumped into night time ocean, we felt the same waves, for a moment" at bounding box center [244, 99] width 273 height 8
click at [303, 94] on pre "G G/F# Em C G" at bounding box center [244, 92] width 273 height 8
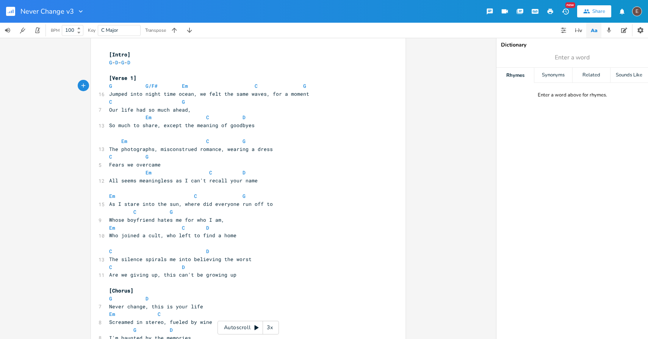
click at [196, 95] on span "Jumped into night time ocean, we felt the same waves, for a moment" at bounding box center [209, 94] width 200 height 7
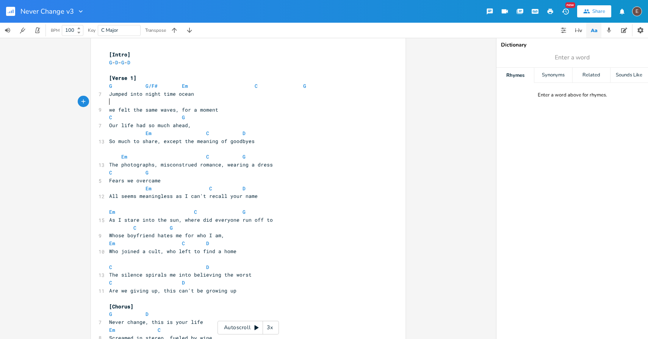
click at [202, 100] on pre "​" at bounding box center [244, 102] width 273 height 8
type textarea "Em"
type textarea "C"
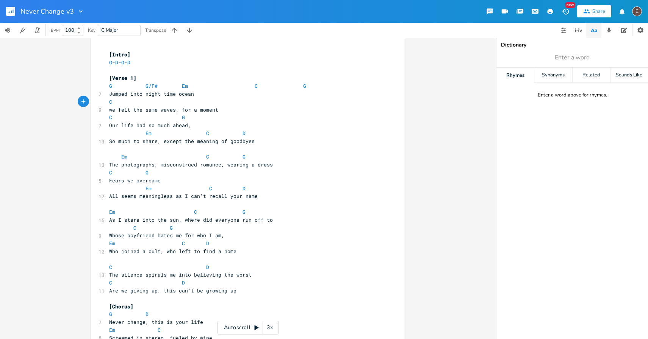
type textarea "G"
click at [310, 88] on pre "G G/F# Em C G" at bounding box center [244, 86] width 273 height 8
click at [118, 158] on span at bounding box center [115, 157] width 12 height 8
type textarea "G"
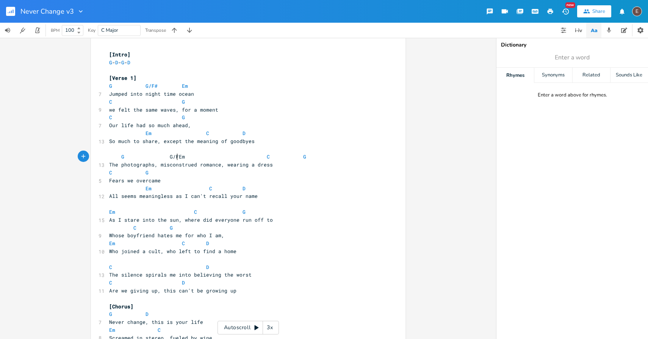
type textarea "G/F#"
type textarea "wearing a dress"
drag, startPoint x: 221, startPoint y: 166, endPoint x: 270, endPoint y: 168, distance: 48.9
click at [269, 168] on pre "The photographs, misconstrued romance, wearing a dress" at bounding box center [244, 165] width 273 height 8
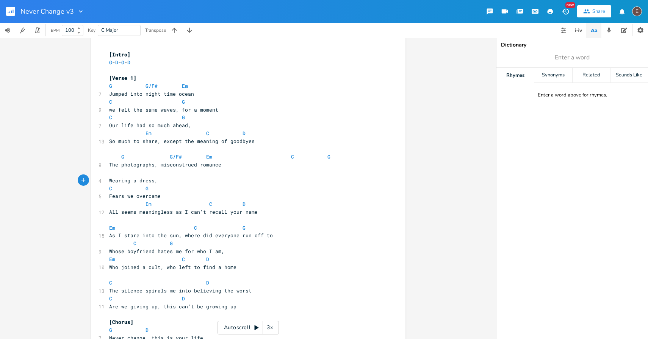
scroll to position [0, 40]
type textarea "Wearing a dress, if you wanted me to"
click at [272, 168] on pre "The photographs, misconstrued romance" at bounding box center [244, 165] width 273 height 8
click at [267, 170] on pre "​" at bounding box center [244, 173] width 273 height 8
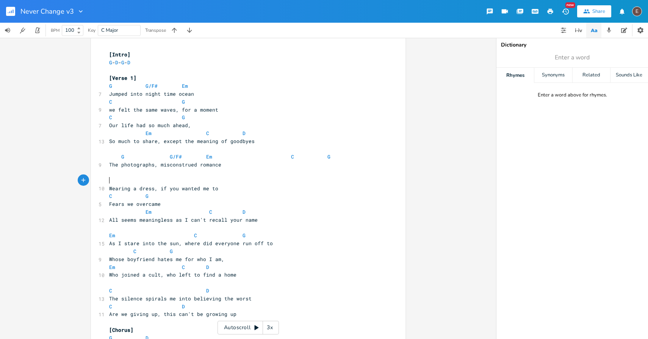
type textarea "C"
type textarea "G"
click at [275, 209] on pre "Em C D" at bounding box center [244, 212] width 273 height 8
click at [339, 159] on span at bounding box center [345, 157] width 12 height 8
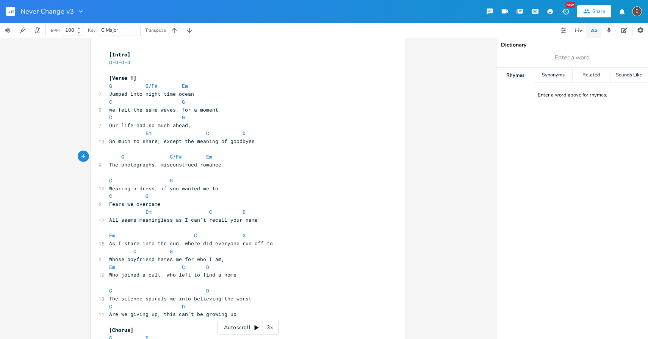
click at [239, 169] on pre "​" at bounding box center [244, 173] width 273 height 8
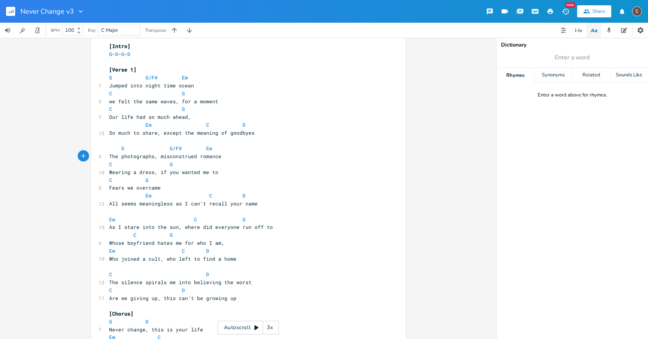
scroll to position [16, 0]
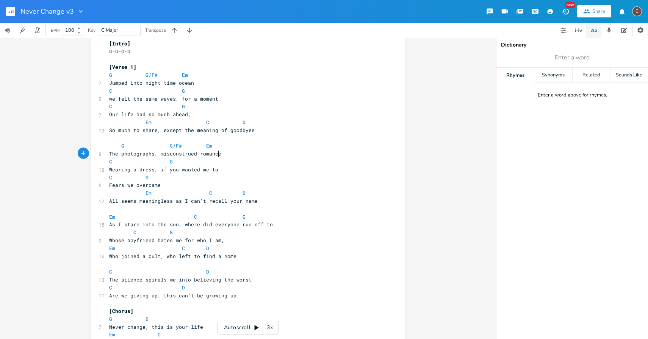
click at [241, 162] on pre "C G" at bounding box center [244, 162] width 273 height 8
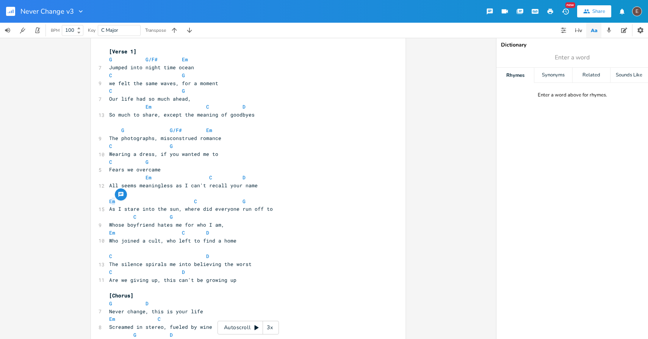
drag, startPoint x: 114, startPoint y: 204, endPoint x: 105, endPoint y: 203, distance: 9.2
click at [108, 203] on pre "Em C G" at bounding box center [244, 202] width 273 height 8
type textarea "G"
type textarea "F"
type textarea "G/F#"
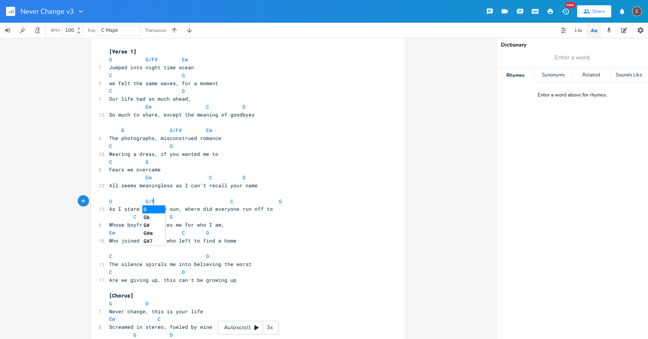
scroll to position [0, 10]
type textarea "Em"
click at [170, 207] on span "As I stare into the sun, where did everyone run off to" at bounding box center [191, 209] width 164 height 7
click at [177, 207] on span "As I stare into the sun, where did everyone run off to" at bounding box center [191, 209] width 164 height 7
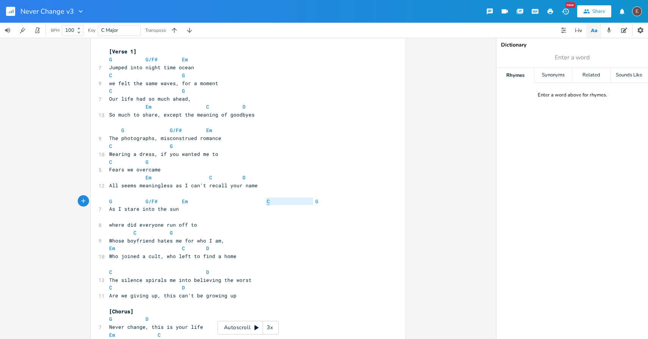
type textarea "C G"
drag, startPoint x: 324, startPoint y: 199, endPoint x: 261, endPoint y: 200, distance: 63.6
click at [261, 200] on pre "G G/F# Em C G" at bounding box center [244, 202] width 273 height 8
click at [201, 217] on pre "​" at bounding box center [244, 217] width 273 height 8
click at [207, 224] on pre "where did everyone run off to" at bounding box center [244, 225] width 273 height 8
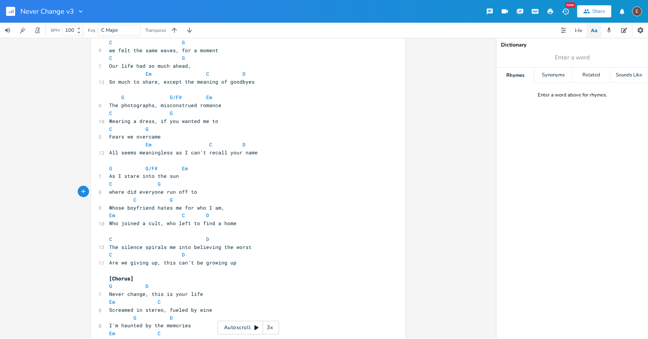
scroll to position [66, 0]
click at [200, 178] on pre "As I stare into the sun" at bounding box center [244, 175] width 273 height 8
click at [150, 182] on span at bounding box center [151, 183] width 12 height 8
click at [213, 189] on pre "where did everyone run off to" at bounding box center [244, 191] width 273 height 8
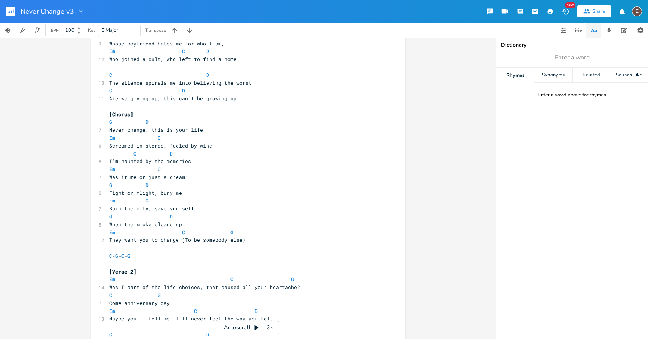
scroll to position [301, 0]
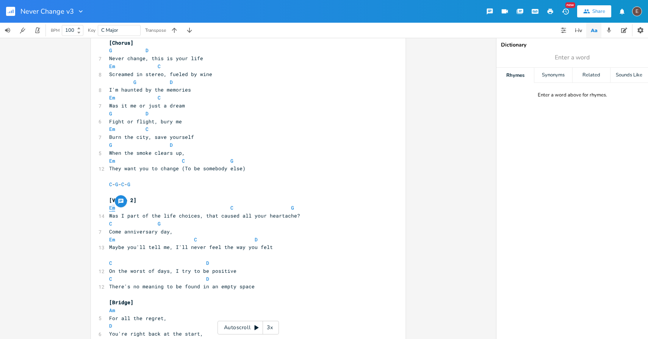
drag, startPoint x: 114, startPoint y: 208, endPoint x: 109, endPoint y: 208, distance: 4.6
click at [109, 208] on span "Em C G" at bounding box center [201, 208] width 185 height 7
type textarea "G"
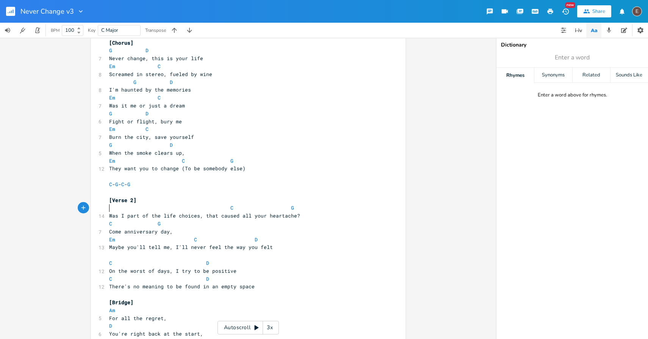
scroll to position [0, 3]
type textarea "G/F#"
type textarea "Em"
click at [280, 231] on pre "Come anniversary day," at bounding box center [244, 232] width 273 height 8
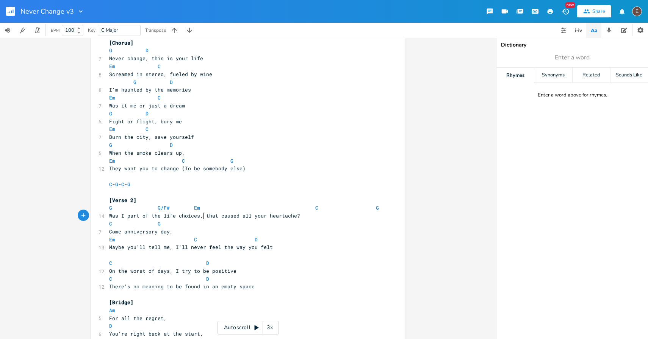
click at [201, 216] on span "Was I part of the life choices, that caused all your heartache?" at bounding box center [204, 216] width 191 height 7
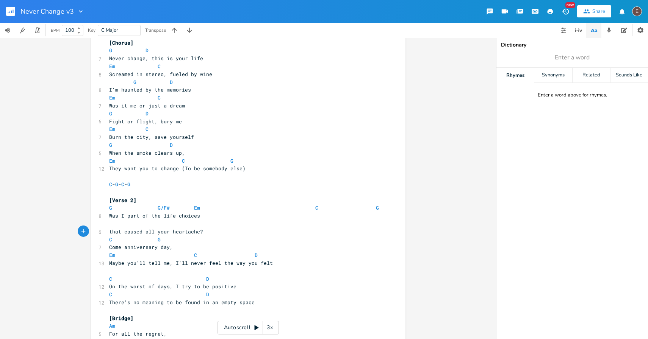
click at [181, 223] on pre "​" at bounding box center [244, 224] width 273 height 8
type textarea "C"
type textarea "G"
type textarea "C G"
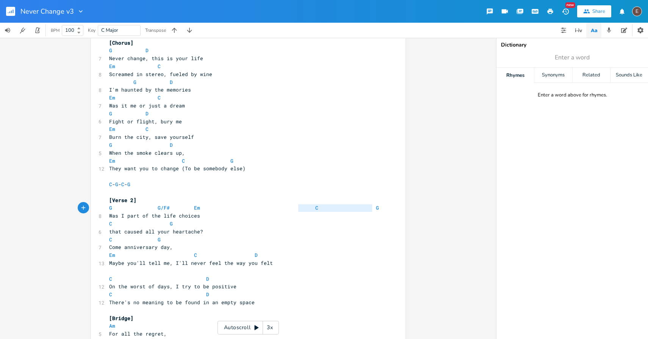
drag, startPoint x: 379, startPoint y: 208, endPoint x: 300, endPoint y: 208, distance: 78.4
click at [300, 208] on div "x [Intro] G - D - G - D ​ [Verse 1] G G/F# Em 7 Jumped into night time ocean C …" at bounding box center [254, 90] width 292 height 673
click at [301, 235] on pre "that caused all your heartache?" at bounding box center [244, 232] width 273 height 8
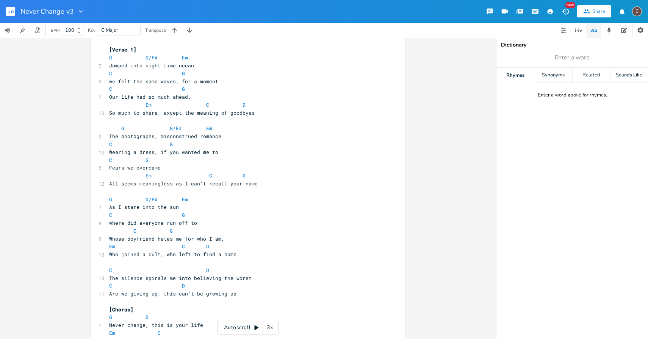
scroll to position [0, 0]
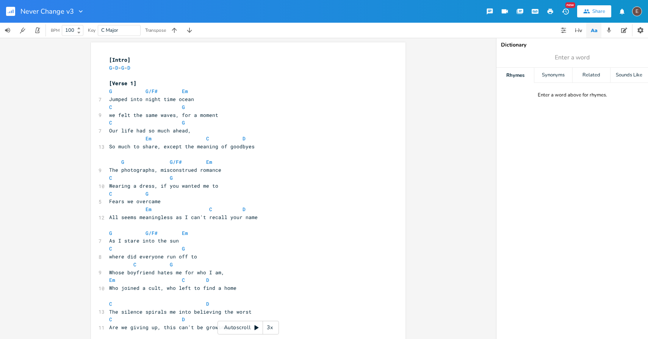
click at [166, 169] on span "The photographs, misconstrued romance" at bounding box center [165, 170] width 112 height 7
type textarea "truth about"
click at [164, 160] on span at bounding box center [164, 162] width 12 height 8
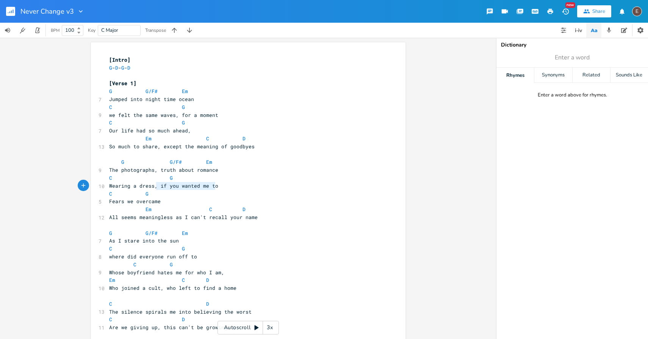
type textarea "if you wanted me to"
drag, startPoint x: 219, startPoint y: 185, endPoint x: 158, endPoint y: 186, distance: 61.4
click at [158, 186] on pre "Wearing a dress, if you wanted me to" at bounding box center [244, 186] width 273 height 8
click at [202, 168] on span "The photographs, truth about romance" at bounding box center [163, 170] width 109 height 7
type textarea "romance"
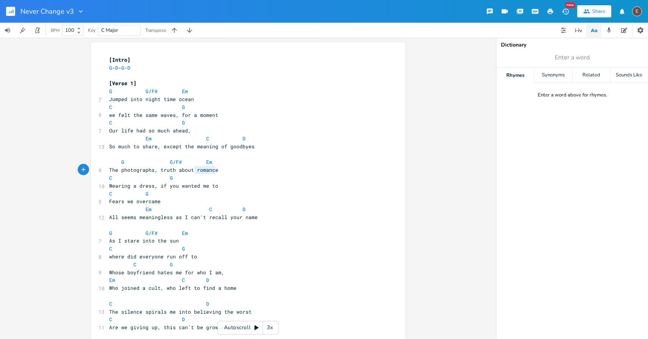
click at [202, 168] on span "The photographs, truth about romance" at bounding box center [163, 170] width 109 height 7
drag, startPoint x: 217, startPoint y: 188, endPoint x: 157, endPoint y: 186, distance: 59.9
click at [157, 186] on pre "Wearing a dress, if you wanted me to" at bounding box center [244, 186] width 273 height 8
type textarea "was I ever a man"
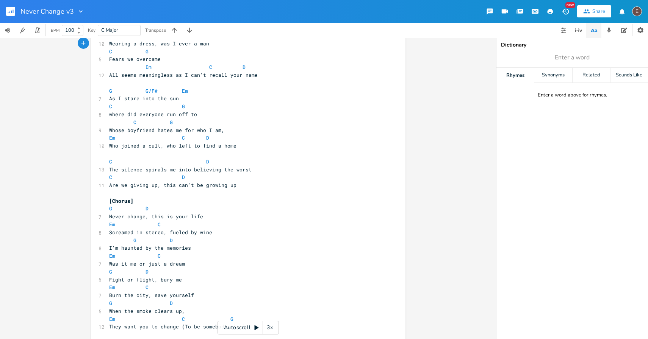
scroll to position [16, 0]
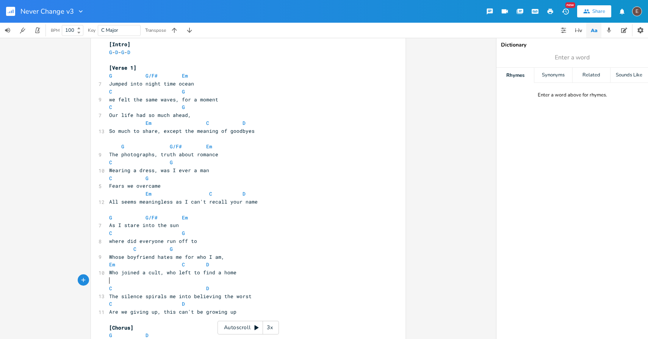
click at [259, 278] on pre "​" at bounding box center [244, 281] width 273 height 8
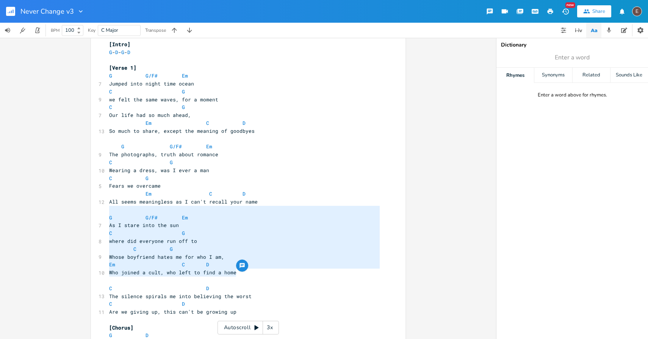
type textarea "G G/F# Em As I stare into the sun C G where did everyone run off to C G Whose b…"
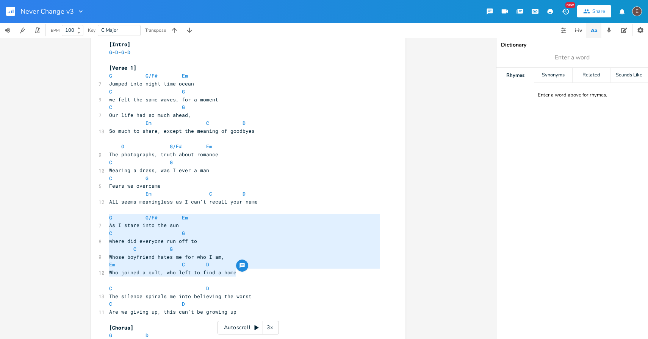
drag, startPoint x: 258, startPoint y: 274, endPoint x: 47, endPoint y: 218, distance: 217.6
click at [47, 218] on div "G G/F# Em As I stare into the sun C G where did everyone run off to C G Whose b…" at bounding box center [248, 189] width 496 height 302
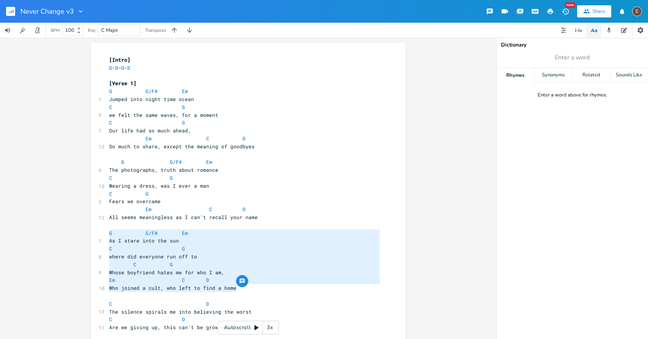
click at [109, 114] on span "we felt the same waves, for a moment" at bounding box center [163, 115] width 109 height 7
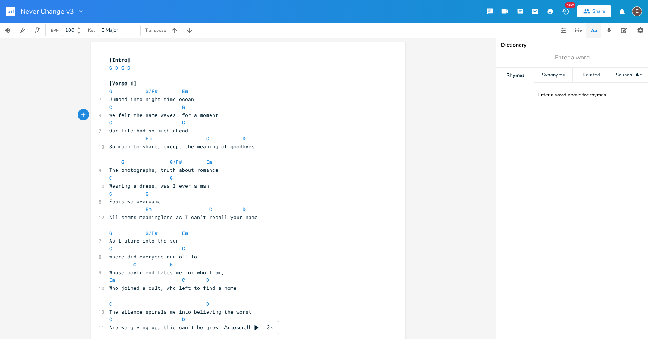
click at [109, 114] on span "we felt the same waves, for a moment" at bounding box center [163, 115] width 109 height 7
type textarea "you"
type textarea "for a moment"
drag, startPoint x: 219, startPoint y: 116, endPoint x: 181, endPoint y: 117, distance: 37.5
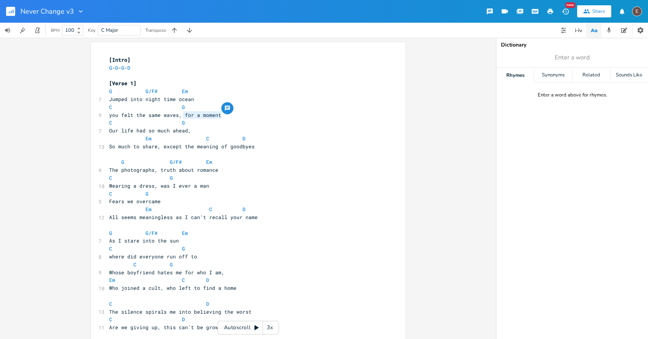
click at [181, 117] on span "you felt the same waves, for a moment" at bounding box center [165, 115] width 112 height 7
click at [109, 99] on span "Jumped into night time ocean" at bounding box center [151, 99] width 85 height 7
type textarea "I remember"
drag, startPoint x: 172, startPoint y: 100, endPoint x: 138, endPoint y: 101, distance: 33.7
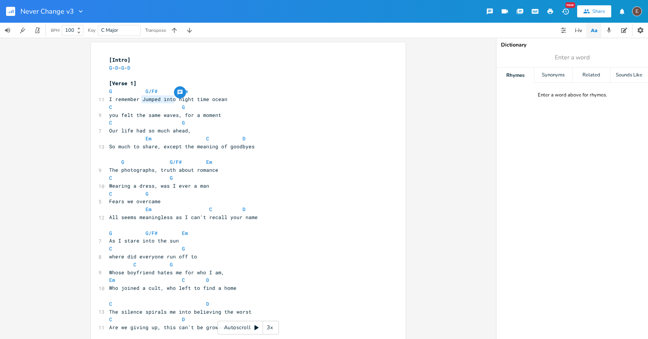
click at [138, 101] on span "I remember Jumped into night time ocean" at bounding box center [168, 99] width 118 height 7
type textarea "h"
type textarea "the"
drag, startPoint x: 181, startPoint y: 103, endPoint x: 150, endPoint y: 101, distance: 30.7
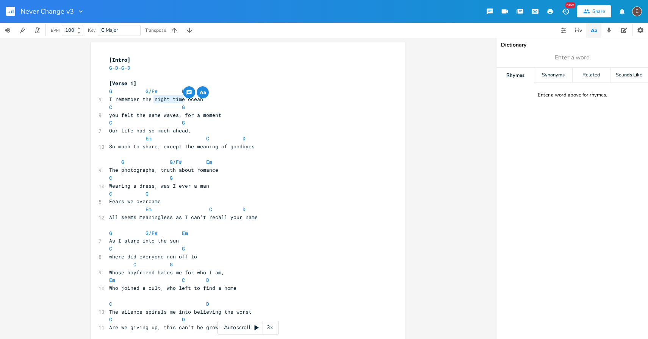
click at [150, 101] on pre "I remember the night time ocean" at bounding box center [244, 99] width 273 height 8
type textarea "dark"
click at [156, 101] on span "I remember the dark ocean" at bounding box center [147, 99] width 76 height 7
type textarea "dark"
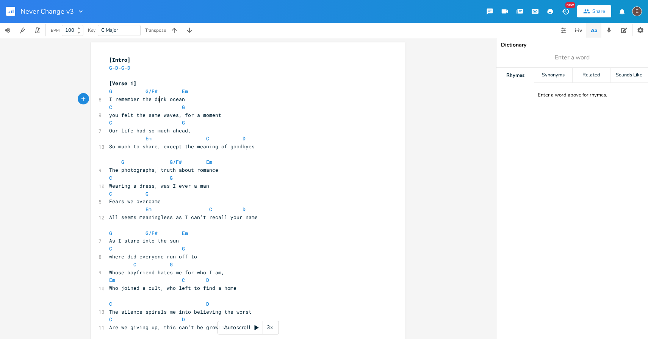
click at [156, 101] on span "I remember the dark ocean" at bounding box center [147, 99] width 76 height 7
click at [170, 103] on span at bounding box center [176, 107] width 12 height 8
type textarea ",a"
type textarea "as night sky fell"
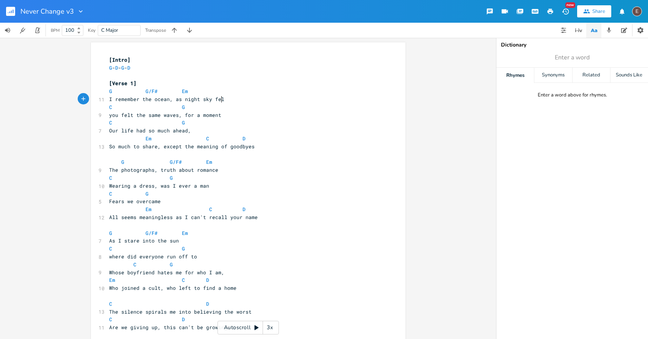
scroll to position [0, 38]
click at [181, 97] on span "I remember the ocean, as night sky fell" at bounding box center [168, 99] width 118 height 7
type textarea "the"
type textarea "for a moment"
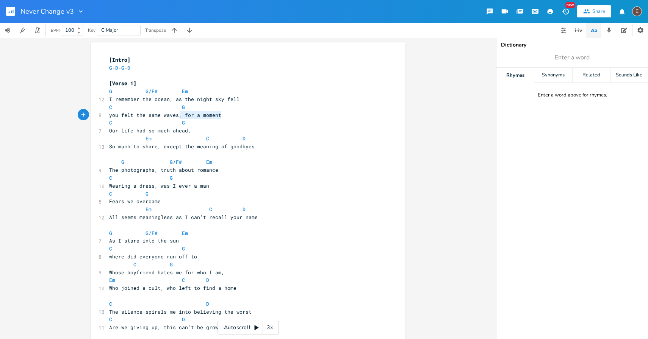
drag, startPoint x: 219, startPoint y: 117, endPoint x: 177, endPoint y: 115, distance: 42.5
click at [176, 115] on span "you felt the same waves, for a moment" at bounding box center [165, 115] width 112 height 7
click at [173, 219] on span "All seems meaningless as I can't recall your name" at bounding box center [183, 217] width 148 height 7
type textarea "now"
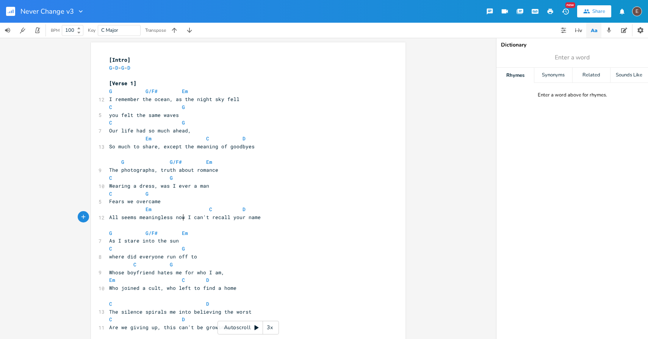
scroll to position [3, 0]
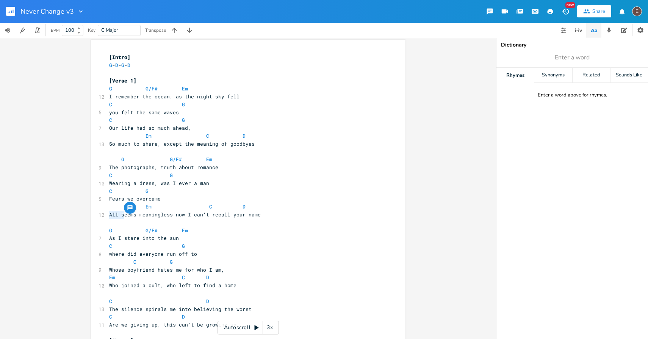
drag, startPoint x: 120, startPoint y: 217, endPoint x: 105, endPoint y: 217, distance: 15.5
type textarea "S"
click at [184, 218] on span "Seems meaningless now I can't recall your name" at bounding box center [178, 214] width 139 height 7
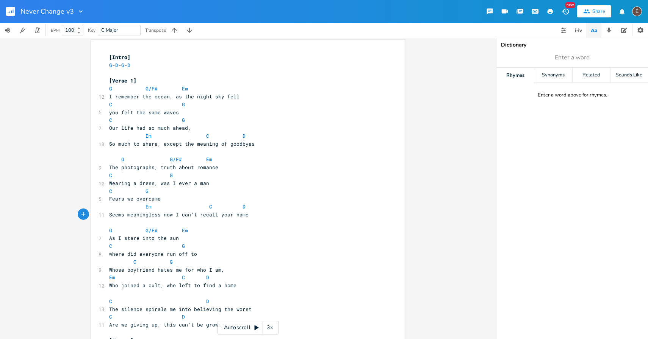
click at [172, 216] on span "Seems meaningless now I can't recall your name" at bounding box center [178, 214] width 139 height 7
type textarea "that"
click at [261, 209] on pre "Em C D" at bounding box center [244, 207] width 273 height 8
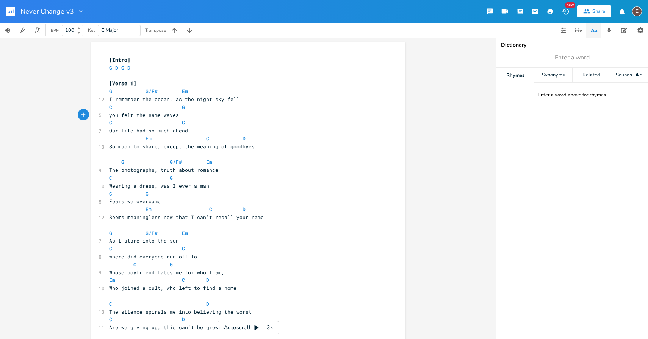
click at [221, 113] on pre "you felt the same waves" at bounding box center [244, 115] width 273 height 8
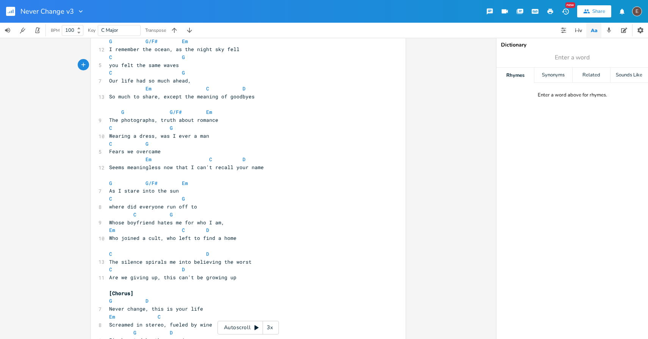
scroll to position [52, 0]
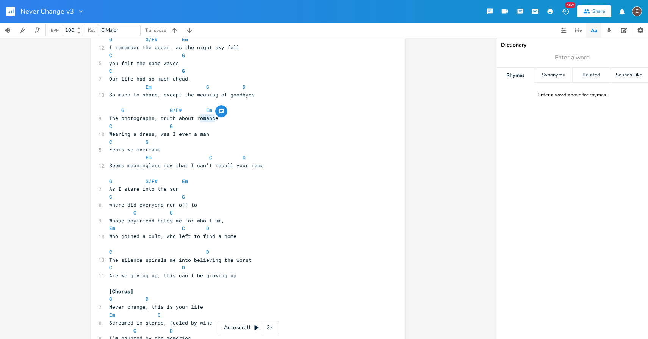
type textarea "romance"
drag, startPoint x: 213, startPoint y: 118, endPoint x: 193, endPoint y: 118, distance: 19.3
click at [193, 118] on span "The photographs, truth about romance" at bounding box center [163, 118] width 109 height 7
click at [202, 132] on span "Wearing a dress, was I ever a man" at bounding box center [159, 134] width 100 height 7
drag, startPoint x: 188, startPoint y: 134, endPoint x: 157, endPoint y: 134, distance: 30.7
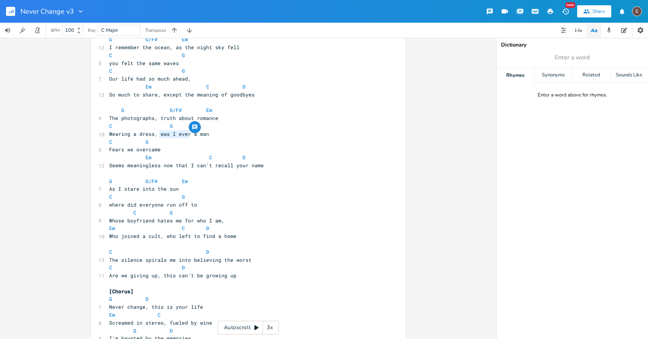
click at [157, 134] on span "Wearing a dress, was I ever a man" at bounding box center [159, 134] width 100 height 7
type textarea "did i ev"
type textarea "I ever really fell"
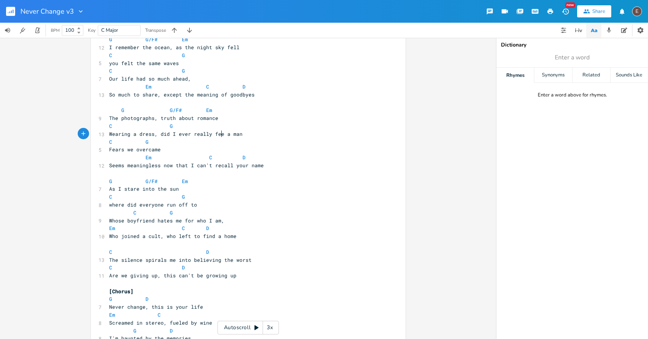
type textarea "el"
click at [239, 144] on pre "C G" at bounding box center [244, 142] width 273 height 8
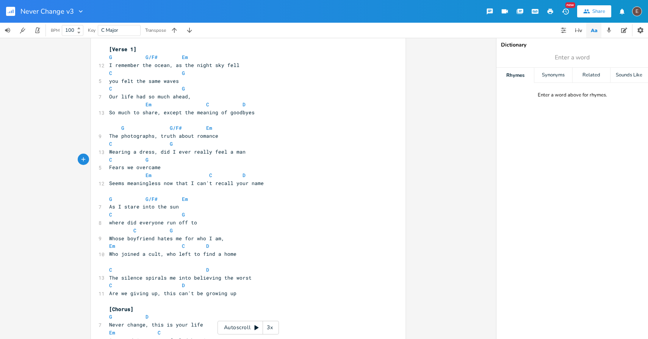
scroll to position [34, 0]
type textarea "id I ever really feel"
drag, startPoint x: 221, startPoint y: 153, endPoint x: 159, endPoint y: 153, distance: 61.7
click at [159, 153] on span "Wearing a dress, did I ever really feel a man" at bounding box center [177, 151] width 136 height 7
drag, startPoint x: 158, startPoint y: 153, endPoint x: 220, endPoint y: 153, distance: 62.9
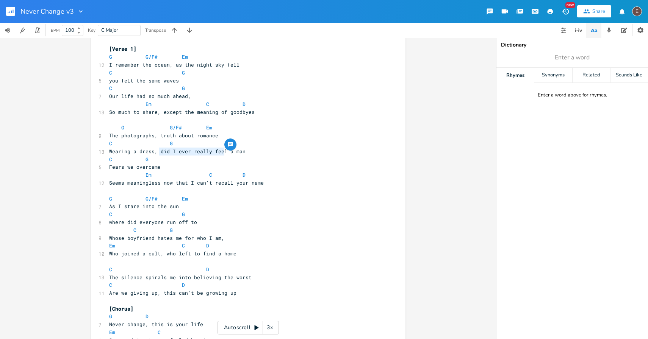
click at [220, 153] on span "Wearing a dress, did I ever really feel a man" at bounding box center [177, 151] width 136 height 7
type textarea "was I ever much of"
click at [218, 172] on span at bounding box center [224, 175] width 12 height 8
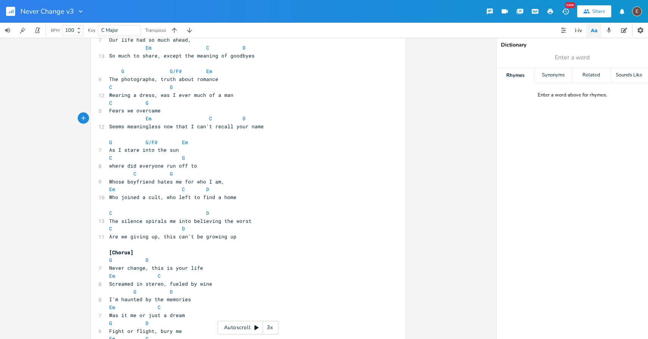
scroll to position [84, 0]
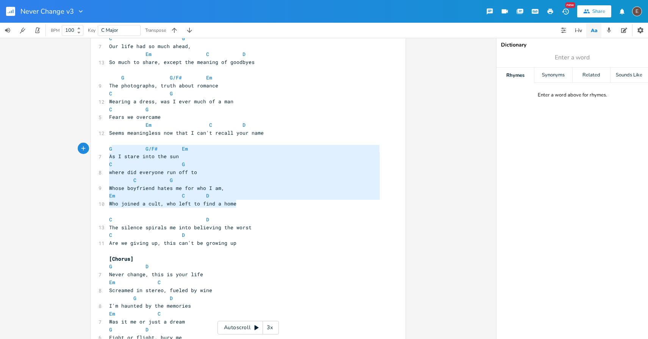
type textarea "G G/F# Em As I stare into the sun C G where did everyone run off to C G Whose b…"
drag, startPoint x: 246, startPoint y: 206, endPoint x: 99, endPoint y: 147, distance: 157.9
click at [99, 147] on div "G G/F# Em As I stare into the sun C G where did everyone run off to C G Whose b…" at bounding box center [248, 305] width 314 height 694
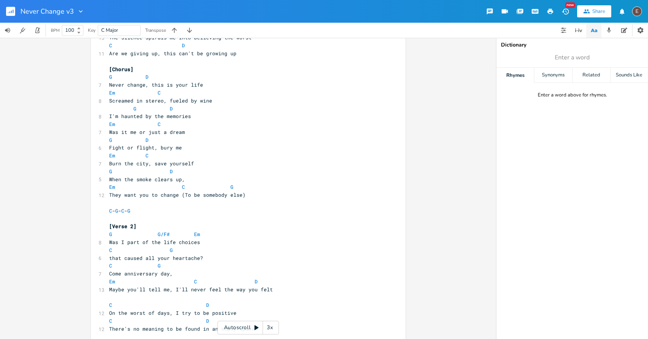
scroll to position [217, 0]
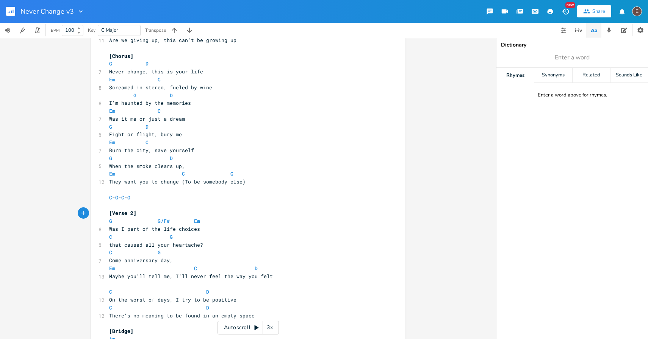
click at [165, 213] on pre "[Verse 2]" at bounding box center [244, 213] width 273 height 8
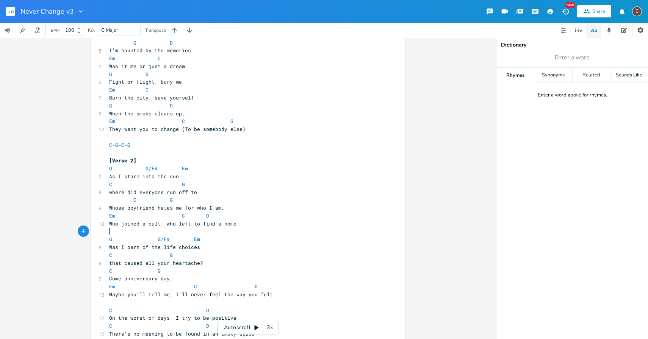
scroll to position [270, 0]
drag, startPoint x: 241, startPoint y: 125, endPoint x: 158, endPoint y: 128, distance: 83.4
click at [158, 128] on pre "They want you to change (To be somebody else)" at bounding box center [244, 129] width 273 height 8
type textarea "be do"
type textarea "somebodyu"
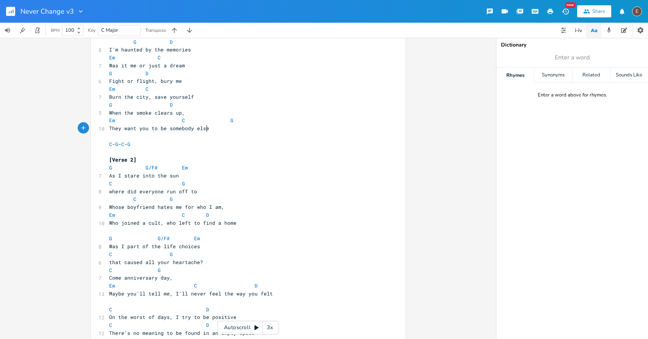
type textarea "else"
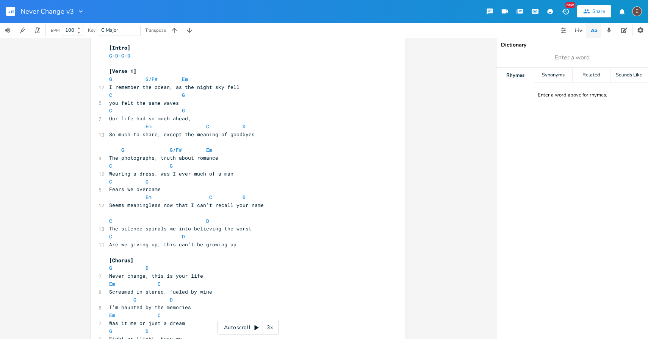
scroll to position [0, 0]
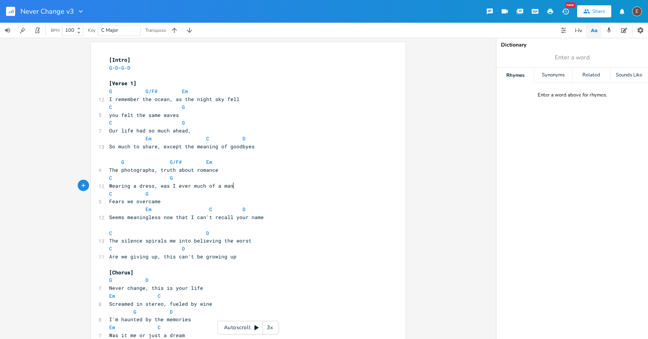
click at [232, 189] on pre "Wearing a dress, was I ever much of a man" at bounding box center [244, 186] width 273 height 8
type textarea "to you"
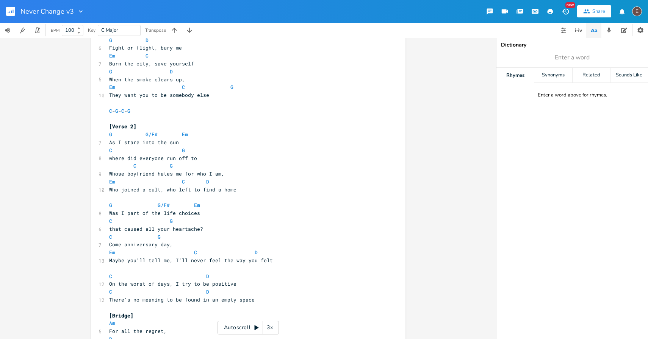
scroll to position [302, 0]
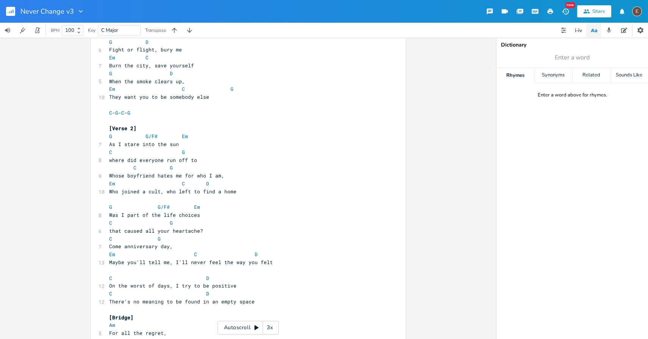
click at [205, 155] on pre "C G" at bounding box center [244, 152] width 273 height 8
type textarea "to"
drag, startPoint x: 197, startPoint y: 163, endPoint x: 186, endPoint y: 162, distance: 11.8
click at [185, 162] on pre "where did everyone run off to" at bounding box center [244, 160] width 273 height 8
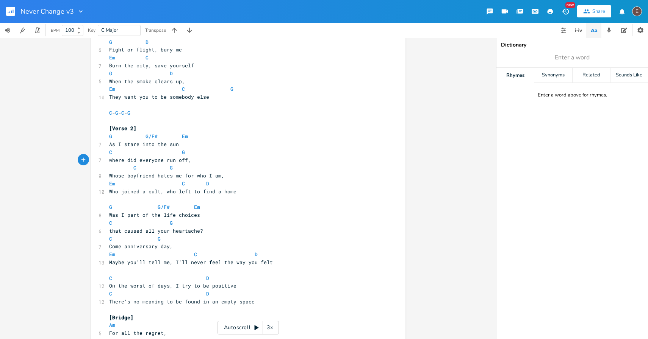
type textarea ","
type textarea "go, I'm buried six feet under"
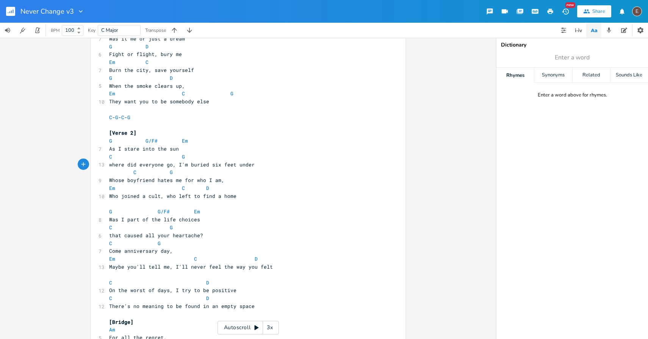
scroll to position [297, 0]
click at [202, 166] on span "where did everyone go, I'm buried six feet under" at bounding box center [181, 165] width 145 height 7
type textarea "I'm buried"
drag, startPoint x: 205, startPoint y: 165, endPoint x: 172, endPoint y: 164, distance: 32.2
click at [172, 164] on span "where did everyone go, I'm buried six feet under" at bounding box center [181, 165] width 145 height 7
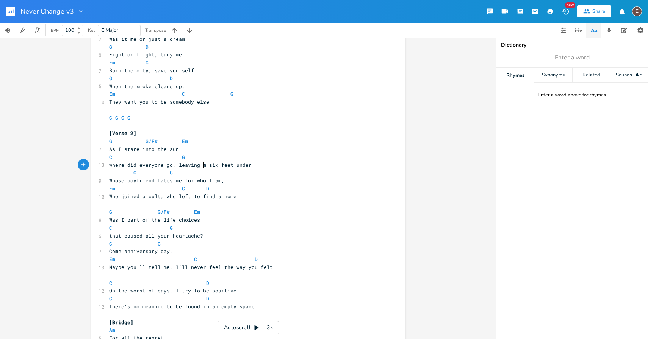
type textarea "leaving me"
click at [247, 167] on span "where did everyone go, leaving me six feet under" at bounding box center [181, 165] width 145 height 7
click at [175, 148] on pre "As I stare into the sun" at bounding box center [244, 149] width 273 height 8
type textarea "sun"
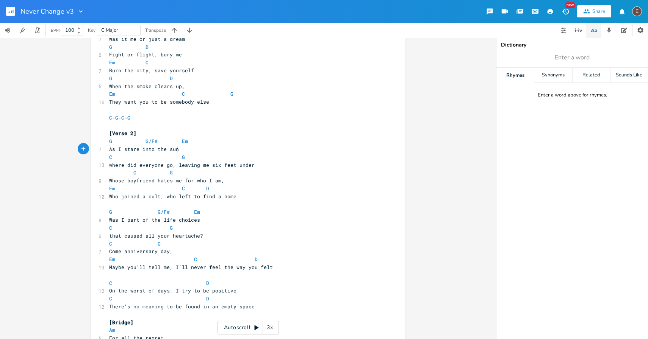
click at [175, 148] on pre "As I stare into the sun" at bounding box center [244, 149] width 273 height 8
click at [192, 154] on pre "C G" at bounding box center [244, 157] width 273 height 8
click at [177, 151] on pre "As I stare into the sun" at bounding box center [244, 149] width 273 height 8
type textarea "I wonder"
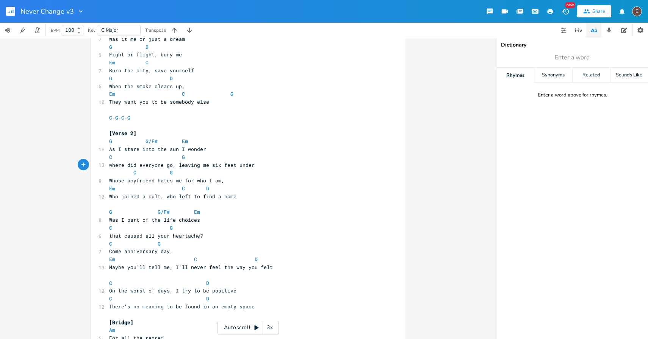
click at [178, 165] on span "where did everyone go, leaving me six feet under" at bounding box center [181, 165] width 145 height 7
click at [156, 165] on span "where did everyone go, leaving me six feet under" at bounding box center [181, 165] width 145 height 7
type textarea "everybody"
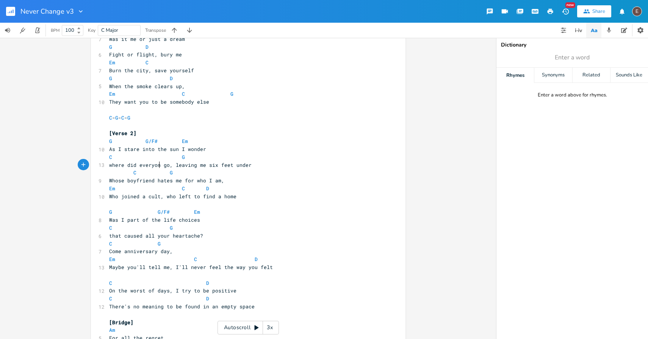
type textarea "one"
type textarea "body"
type textarea "one"
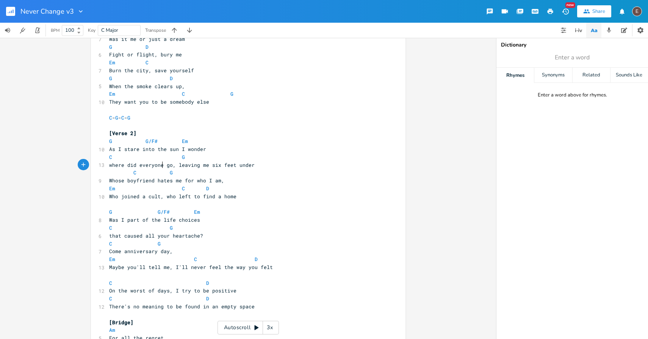
scroll to position [0, 8]
click at [188, 221] on span "Was I part of the life choices" at bounding box center [154, 220] width 91 height 7
type textarea "decisions"
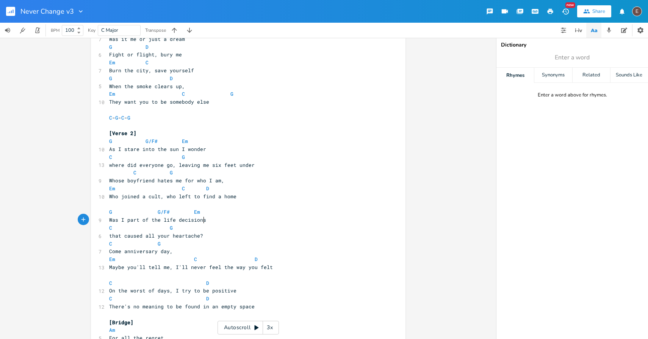
click at [124, 237] on span "that caused all your heartache?" at bounding box center [156, 236] width 94 height 7
click at [122, 237] on span "that caused all your heartache?" at bounding box center [156, 236] width 94 height 7
click at [623, 27] on button "button" at bounding box center [623, 30] width 15 height 15
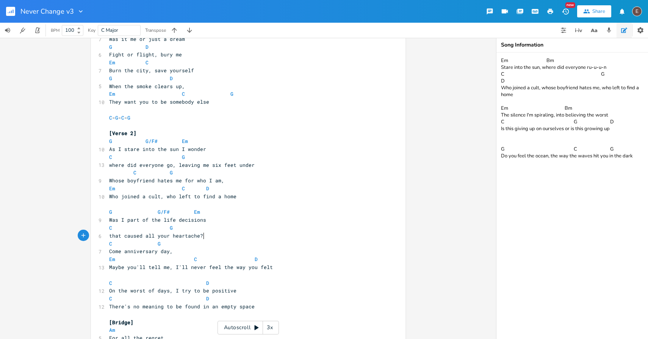
scroll to position [0, 0]
click at [273, 239] on pre "that caused all your heartache?" at bounding box center [244, 236] width 273 height 8
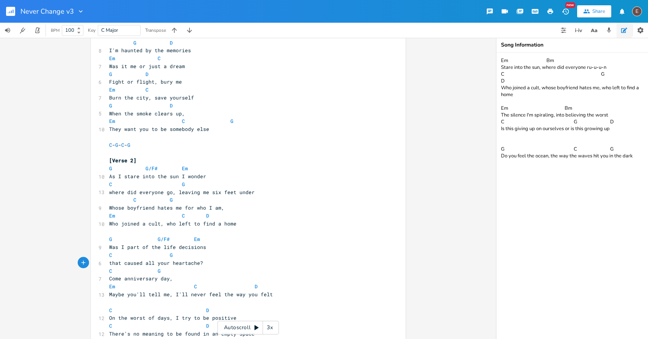
scroll to position [256, 0]
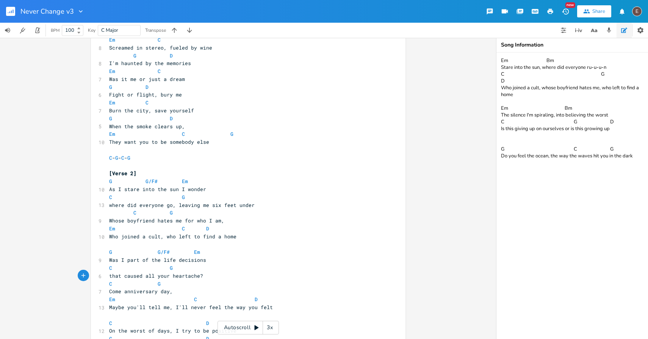
click at [265, 205] on pre "where did everyone go, leaving me six feet under" at bounding box center [244, 206] width 273 height 8
type textarea "h"
type textarea "the ground"
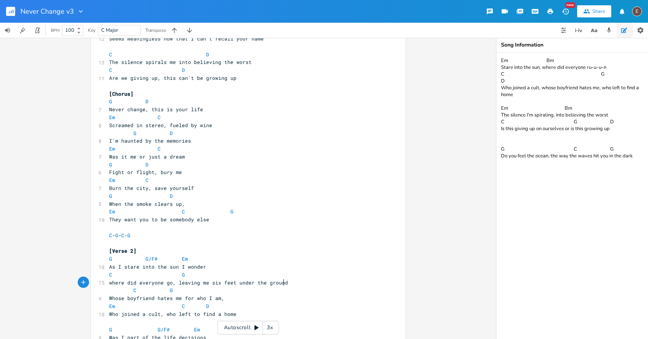
scroll to position [193, 0]
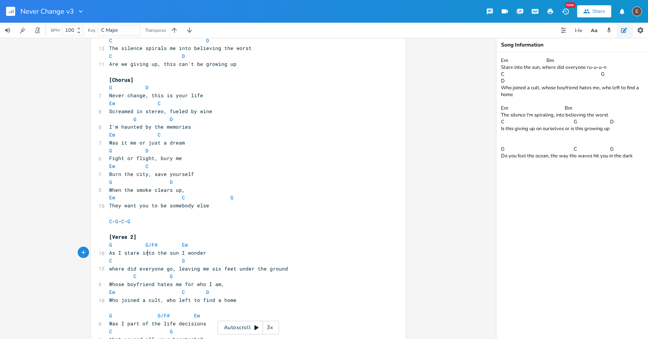
click at [145, 253] on span "As I stare into the sun I wonder" at bounding box center [157, 253] width 97 height 7
type textarea "into"
click at [145, 253] on span "As I stare into the sun I wonder" at bounding box center [157, 253] width 97 height 7
click at [170, 256] on span "As I stare into the sun I wonder" at bounding box center [157, 253] width 97 height 7
type textarea "sun"
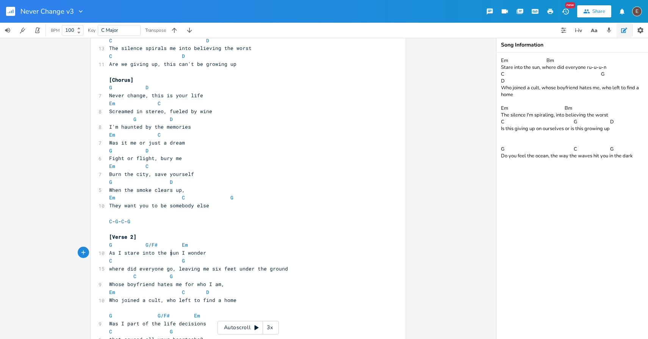
click at [170, 256] on span "As I stare into the sun I wonder" at bounding box center [157, 253] width 97 height 7
click at [131, 252] on span "As I stare into the sun I wonder" at bounding box center [157, 253] width 97 height 7
type textarea "stare"
click at [131, 252] on span "As I stare into the sun I wonder" at bounding box center [157, 253] width 97 height 7
type textarea "tare into"
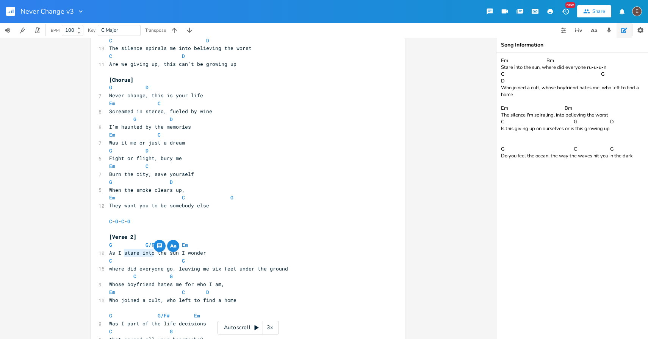
drag, startPoint x: 151, startPoint y: 254, endPoint x: 123, endPoint y: 253, distance: 27.7
click at [123, 253] on span "As I stare into the sun I wonder" at bounding box center [157, 253] width 97 height 7
click at [156, 266] on span "where did everyone go, leaving me six feet under the ground" at bounding box center [198, 269] width 179 height 7
click at [158, 254] on span "As I stare into the sun I wonder" at bounding box center [157, 253] width 97 height 7
type textarea "the"
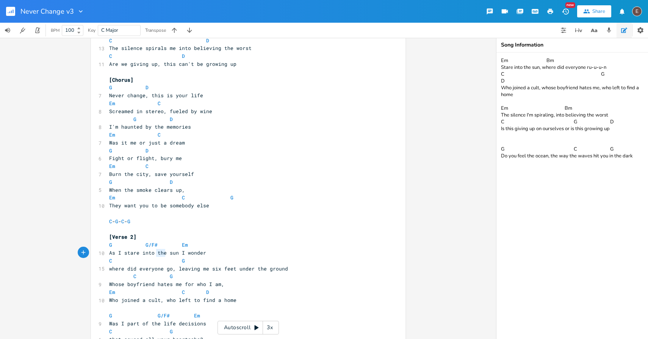
click at [158, 254] on span "As I stare into the sun I wonder" at bounding box center [157, 253] width 97 height 7
click at [166, 254] on span "As I stare into the sun I wonder" at bounding box center [157, 253] width 97 height 7
click at [161, 254] on span "As I stare into the sun I wonder" at bounding box center [157, 253] width 97 height 7
type textarea "the"
click at [161, 254] on span "As I stare into the sun I wonder" at bounding box center [157, 253] width 97 height 7
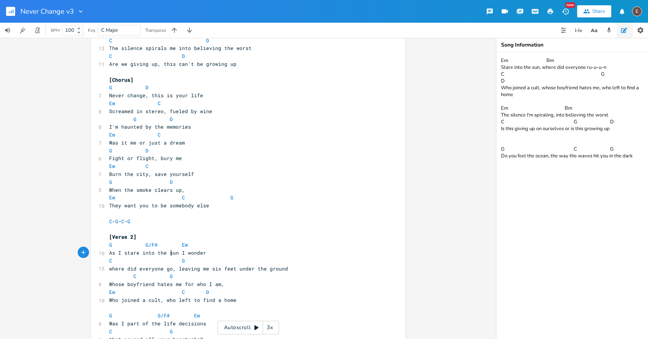
click at [169, 256] on pre "As I stare into the sun I wonder" at bounding box center [244, 253] width 273 height 8
click at [169, 255] on span "As I stare into the sun I wonder" at bounding box center [157, 253] width 97 height 7
type textarea "sun"
click at [169, 257] on div "[Intro] G - D - G - D ​ [Verse 1] G G/F# Em 12 I remember the ocean, as the nig…" at bounding box center [244, 198] width 273 height 670
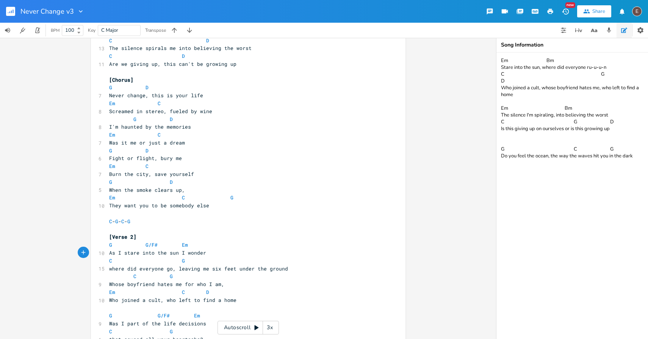
click at [168, 254] on span "As I stare into the sun I wonder" at bounding box center [157, 253] width 97 height 7
type textarea "sun"
click at [168, 254] on span "As I stare into the sun I wonder" at bounding box center [157, 253] width 97 height 7
type textarea "As"
drag, startPoint x: 116, startPoint y: 255, endPoint x: 106, endPoint y: 255, distance: 9.5
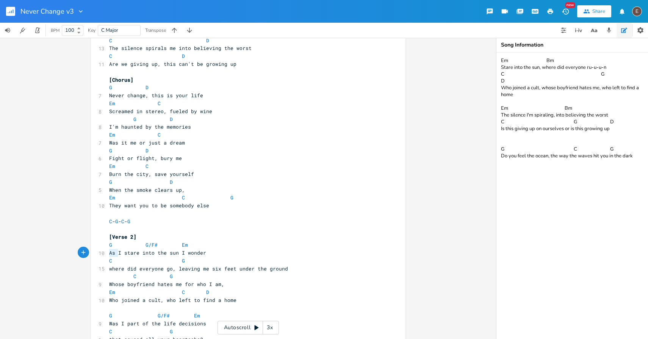
click at [109, 255] on span "As I stare into the sun I wonder" at bounding box center [157, 253] width 97 height 7
click at [160, 256] on span "I stare into the sun I wonder" at bounding box center [153, 253] width 88 height 7
click at [173, 254] on span "I stare into the sun I wonder" at bounding box center [153, 253] width 88 height 7
type textarea "and"
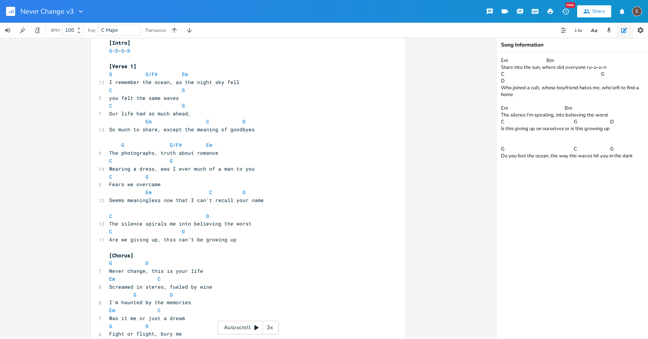
scroll to position [0, 0]
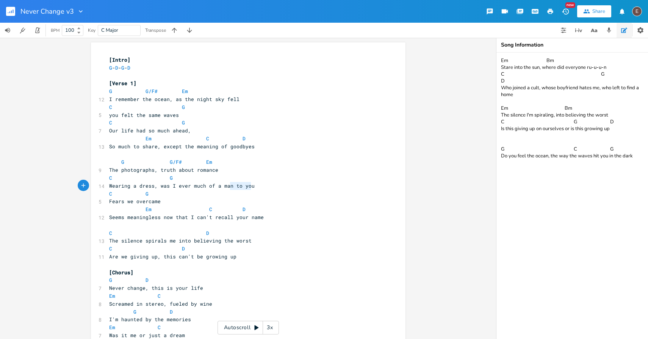
type textarea "to you"
drag, startPoint x: 255, startPoint y: 185, endPoint x: 231, endPoint y: 186, distance: 24.3
click at [231, 186] on pre "Wearing a dress, was I ever much of a man to you" at bounding box center [244, 186] width 273 height 8
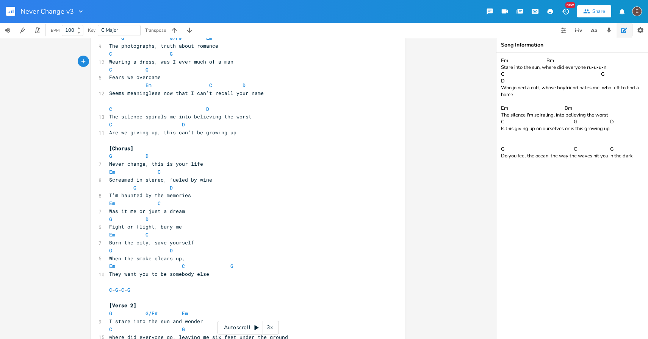
scroll to position [123, 0]
click at [123, 184] on span "Screamed in stereo, fueled by wine" at bounding box center [160, 181] width 103 height 7
type textarea "Screamed"
click at [123, 184] on span "Screamed in stereo, fueled by wine" at bounding box center [160, 181] width 103 height 7
click at [201, 183] on span "Screamed in stereo, fueled by wine" at bounding box center [160, 181] width 103 height 7
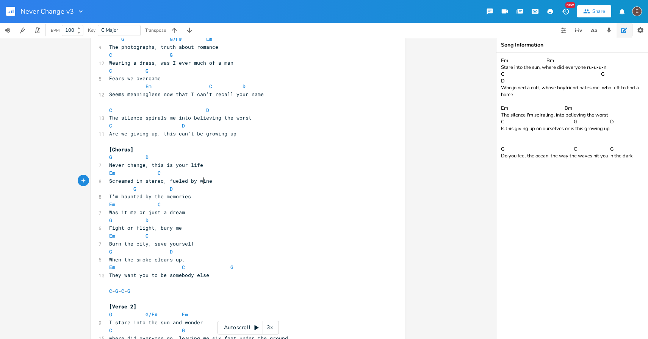
click at [201, 183] on span "Screamed in stereo, fueled by wine" at bounding box center [160, 181] width 103 height 7
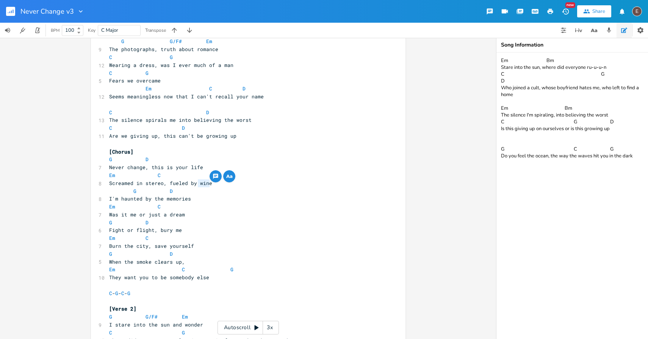
type textarea "wine"
click at [199, 184] on span "Screamed in stereo, fueled by wine" at bounding box center [160, 183] width 103 height 7
type textarea "wine"
click at [199, 184] on span "Screamed in stereo, fueled by wine" at bounding box center [160, 183] width 103 height 7
click at [217, 189] on pre "G D" at bounding box center [244, 192] width 273 height 8
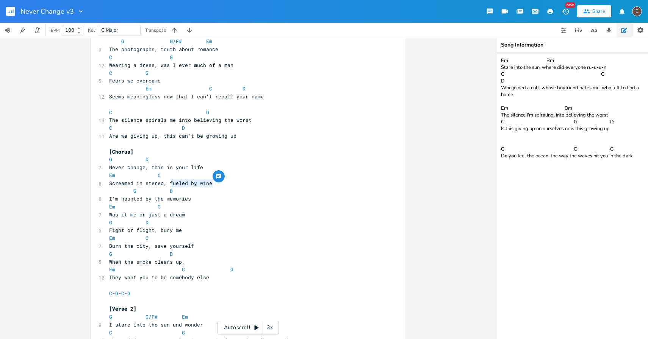
type textarea "fueled by wine"
drag, startPoint x: 211, startPoint y: 183, endPoint x: 167, endPoint y: 185, distance: 44.8
click at [167, 185] on pre "Screamed in stereo, fueled by wine" at bounding box center [244, 184] width 273 height 8
click at [200, 184] on span "Screamed in stereo, fueled by wine" at bounding box center [160, 183] width 103 height 7
type textarea "wine"
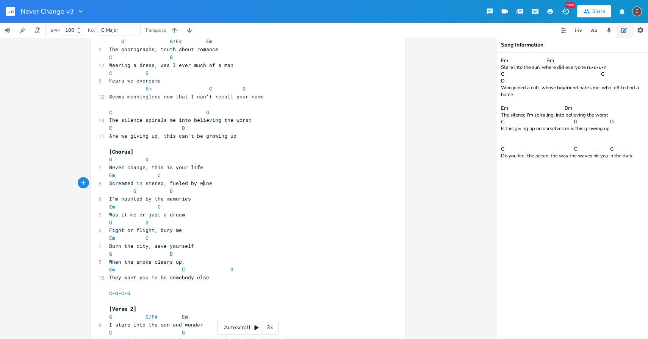
click at [200, 184] on span "Screamed in stereo, fueled by wine" at bounding box center [160, 183] width 103 height 7
click at [314, 197] on pre "I'm haunted by the memories" at bounding box center [244, 199] width 273 height 8
type textarea "wine"
drag, startPoint x: 206, startPoint y: 182, endPoint x: 196, endPoint y: 185, distance: 11.0
click at [196, 185] on span "Screamed in stereo, fueled by wine" at bounding box center [160, 183] width 103 height 7
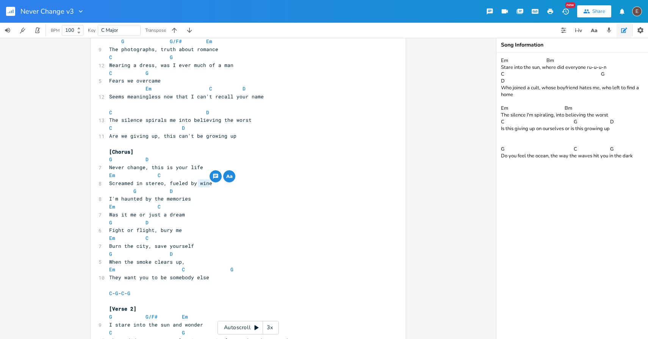
click at [204, 183] on span "Screamed in stereo, fueled by wine" at bounding box center [160, 183] width 103 height 7
type textarea "rs"
type textarea "drinks"
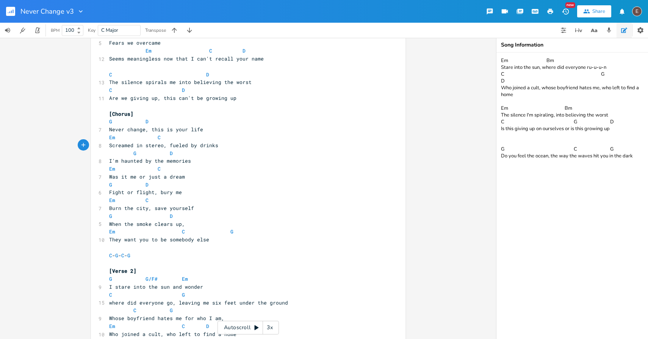
scroll to position [161, 0]
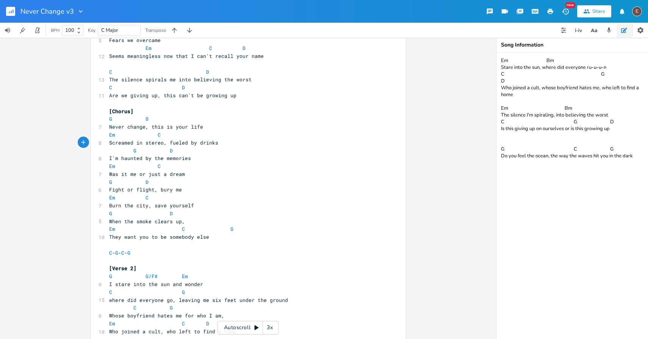
click at [212, 141] on span "Screamed in stereo, fueled by drinks" at bounding box center [163, 142] width 109 height 7
click at [207, 141] on span "Screamed in stereo, fueled by drinks" at bounding box center [163, 142] width 109 height 7
type textarea "drinks"
click at [207, 141] on span "Screamed in stereo, fueled by drinks" at bounding box center [163, 142] width 109 height 7
click at [109, 159] on span "I'm haunted by the memories" at bounding box center [150, 158] width 82 height 7
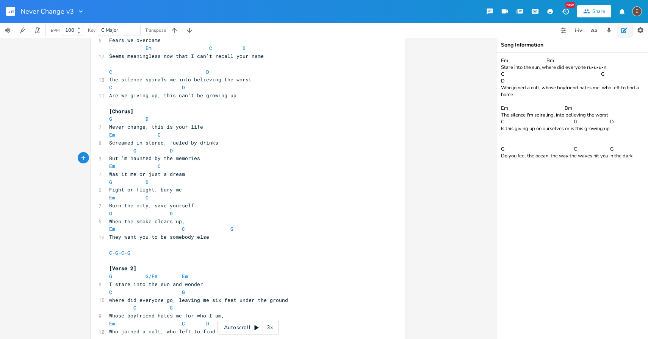
type textarea "But I"
click at [110, 175] on span "Was it me or just a dream" at bounding box center [147, 174] width 76 height 7
type textarea "w"
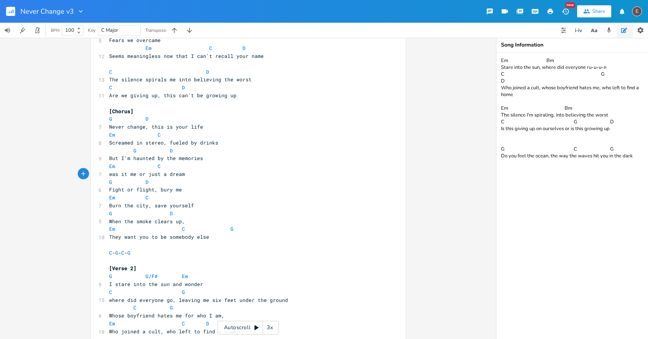
click at [213, 160] on pre "But I'm haunted by the memories" at bounding box center [244, 159] width 273 height 8
type textarea "-"
click at [212, 171] on pre "was it me or just a dream" at bounding box center [244, 174] width 273 height 8
type textarea "?"
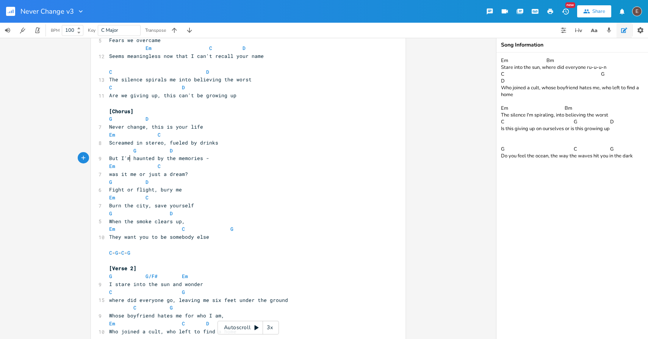
type textarea "ut I'm"
drag, startPoint x: 128, startPoint y: 159, endPoint x: 109, endPoint y: 160, distance: 18.9
click at [109, 159] on span "But I'm haunted by the memories -" at bounding box center [159, 158] width 100 height 7
type textarea "H"
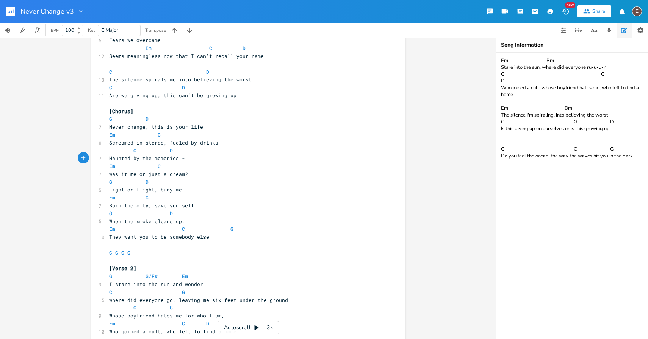
click at [226, 161] on pre "Haunted by the memories -" at bounding box center [244, 159] width 273 height 8
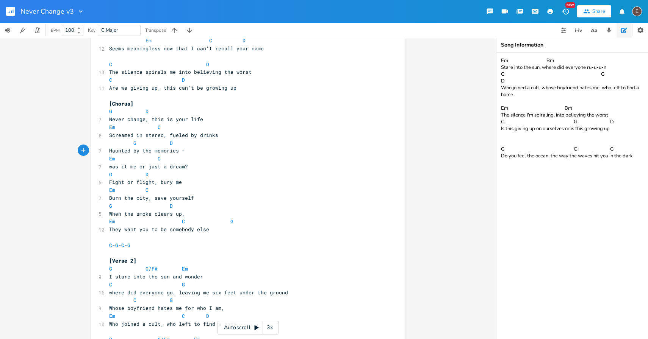
click at [127, 144] on span at bounding box center [127, 143] width 12 height 8
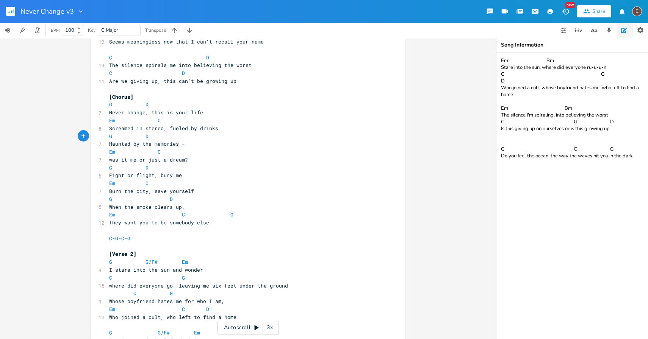
click at [213, 169] on pre "G D" at bounding box center [244, 168] width 273 height 8
click at [192, 142] on pre "Haunted by the memories -" at bounding box center [244, 144] width 273 height 8
click at [217, 157] on pre "was it me or just a dream?" at bounding box center [244, 160] width 273 height 8
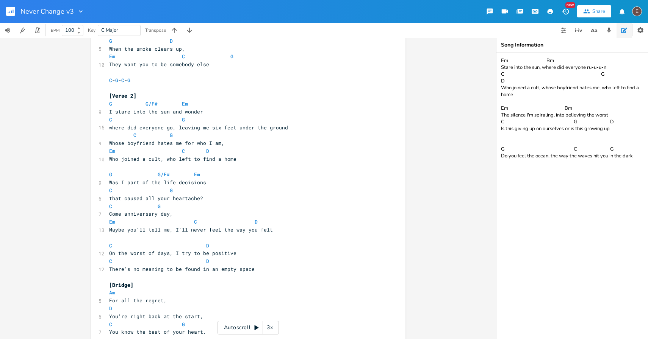
scroll to position [339, 0]
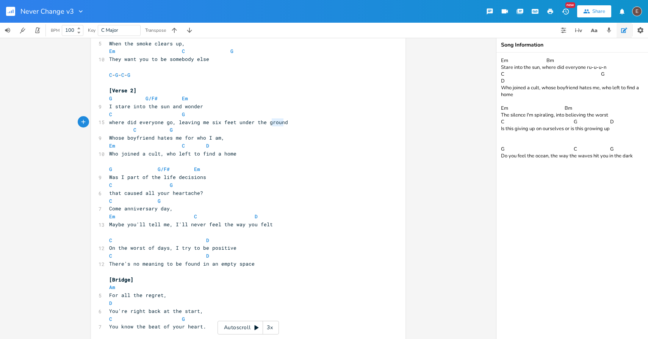
type textarea "the ground"
drag, startPoint x: 291, startPoint y: 124, endPoint x: 251, endPoint y: 120, distance: 40.0
click at [251, 120] on pre "where did everyone go, leaving me six feet under the ground" at bounding box center [244, 123] width 273 height 8
type textarea "r"
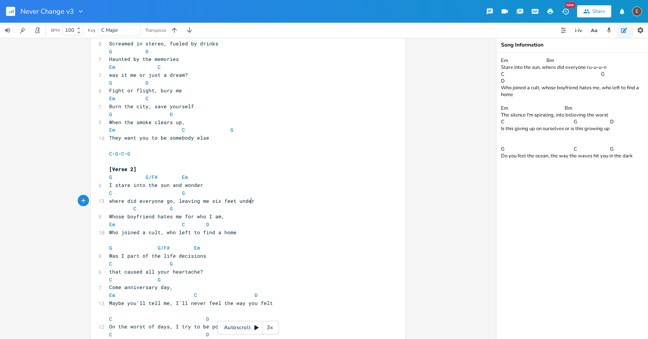
scroll to position [263, 0]
click at [175, 192] on span at bounding box center [176, 192] width 12 height 8
click at [190, 200] on span "where did everyone go, leaving me six feet under" at bounding box center [181, 199] width 145 height 7
type textarea "bury"
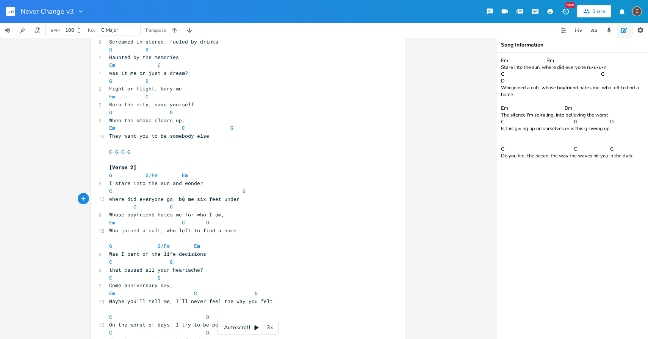
scroll to position [0, 10]
click at [257, 199] on pre "where did everyone go, bury me six feet under" at bounding box center [244, 199] width 273 height 8
drag, startPoint x: 246, startPoint y: 199, endPoint x: 185, endPoint y: 200, distance: 61.4
click at [185, 200] on pre "where did everyone go, bury me six feet under" at bounding box center [244, 199] width 273 height 8
type textarea "y me six feet under"
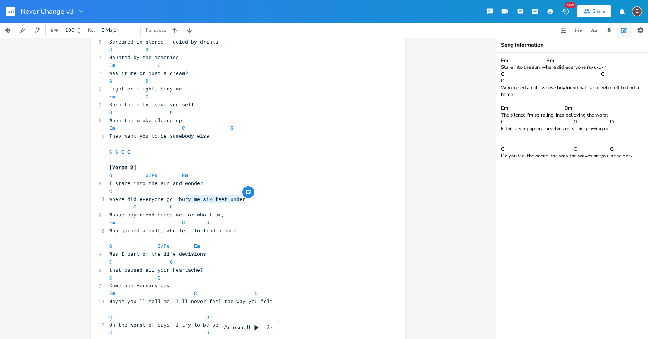
click at [185, 200] on span "where did everyone go, bury me six feet under" at bounding box center [177, 199] width 136 height 7
click at [254, 189] on pre "C G" at bounding box center [244, 192] width 273 height 8
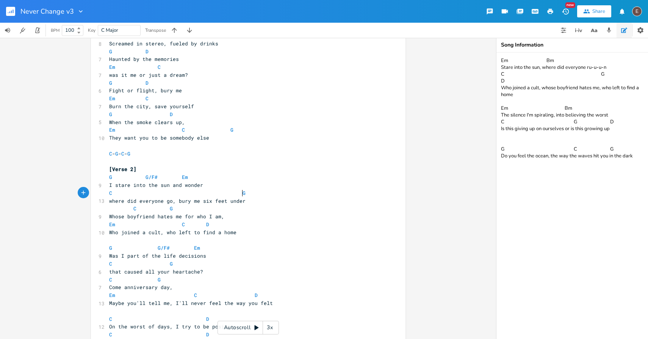
click at [552, 14] on icon "button" at bounding box center [550, 11] width 7 height 7
click at [149, 154] on pre "C - G - C - G" at bounding box center [244, 154] width 273 height 8
type textarea "C - G - C - G"
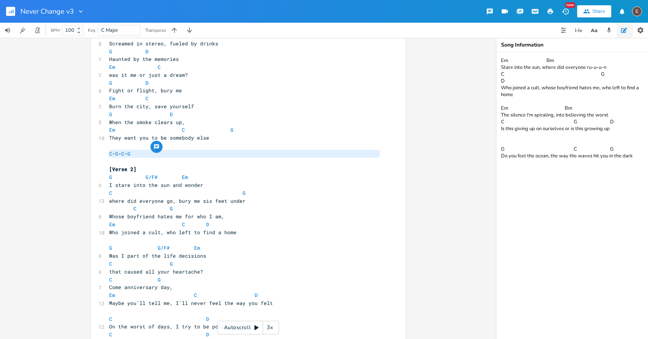
click at [149, 154] on pre "C - G - C - G" at bounding box center [244, 154] width 273 height 8
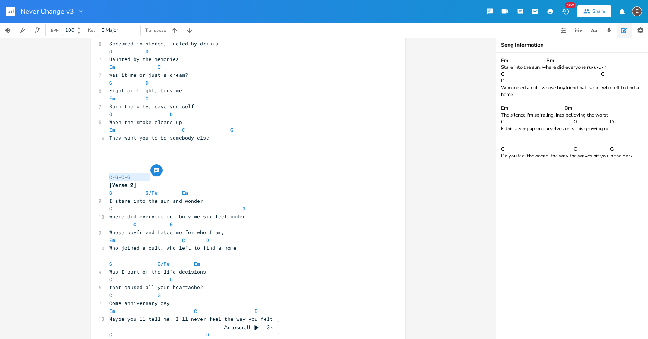
type textarea "C - G - C - G"
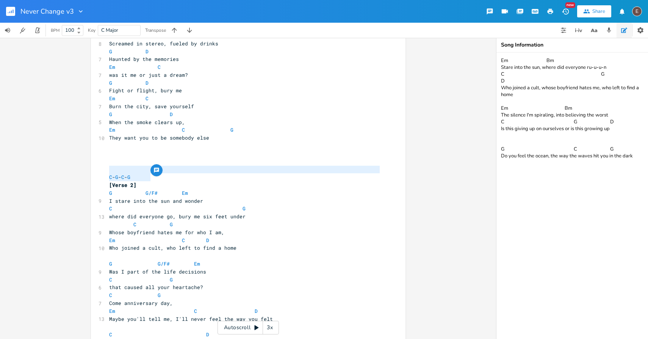
drag, startPoint x: 152, startPoint y: 176, endPoint x: 104, endPoint y: 172, distance: 47.9
click at [104, 172] on div "C - G - C - G x [Intro] G - D - G - D ​ [Verse 1] G G/F# Em 12 I remember the o…" at bounding box center [248, 137] width 314 height 710
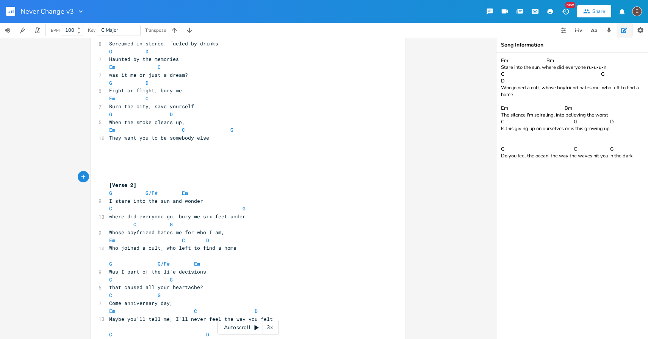
click at [553, 17] on button "button" at bounding box center [549, 12] width 15 height 14
click at [172, 156] on pre "​" at bounding box center [244, 154] width 273 height 8
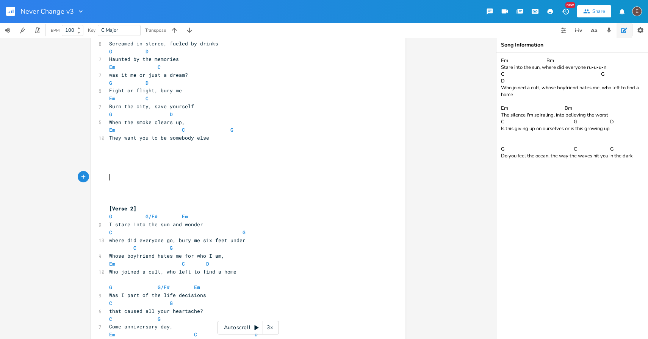
click at [553, 14] on icon "button" at bounding box center [550, 11] width 7 height 7
click at [5, 11] on div "Never Change v3" at bounding box center [42, 11] width 84 height 23
click at [13, 11] on icon "button" at bounding box center [13, 11] width 1 height 4
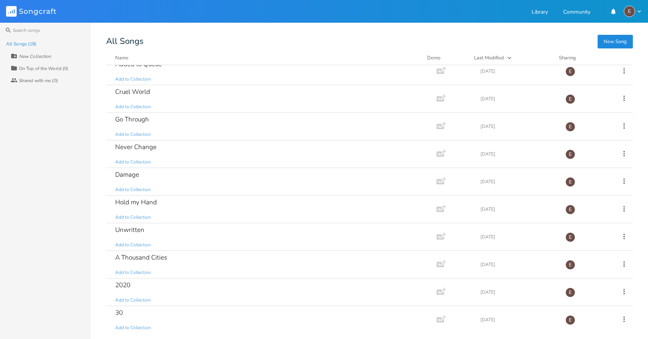
scroll to position [230, 0]
click at [183, 261] on div "A Thousand Cities Add to Collection" at bounding box center [269, 263] width 309 height 27
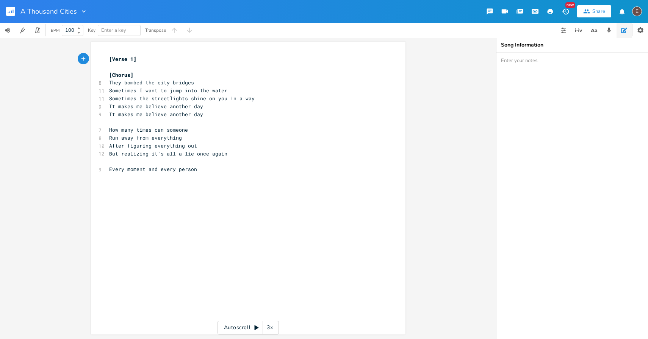
scroll to position [0, 0]
click at [456, 9] on div "A Thousand Cities [GEOGRAPHIC_DATA] E" at bounding box center [324, 11] width 648 height 23
click at [456, 4] on div "A Thousand Cities [GEOGRAPHIC_DATA] E" at bounding box center [324, 11] width 648 height 23
click at [447, 16] on div "A Thousand Cities [GEOGRAPHIC_DATA] E" at bounding box center [324, 11] width 648 height 23
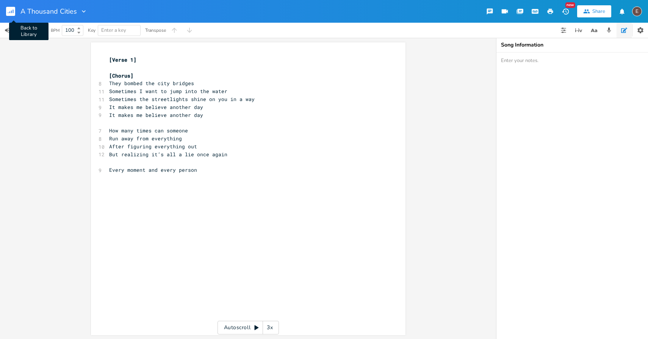
click at [14, 12] on rect "button" at bounding box center [10, 11] width 9 height 9
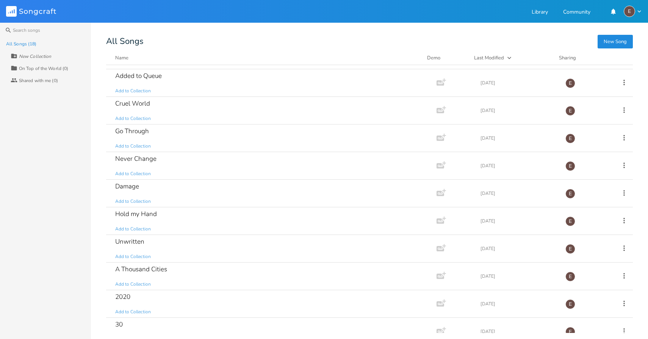
scroll to position [230, 0]
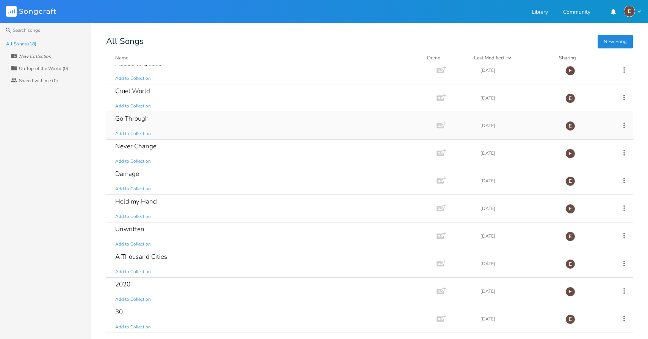
click at [240, 119] on div "Go Through Add to Collection" at bounding box center [269, 125] width 309 height 27
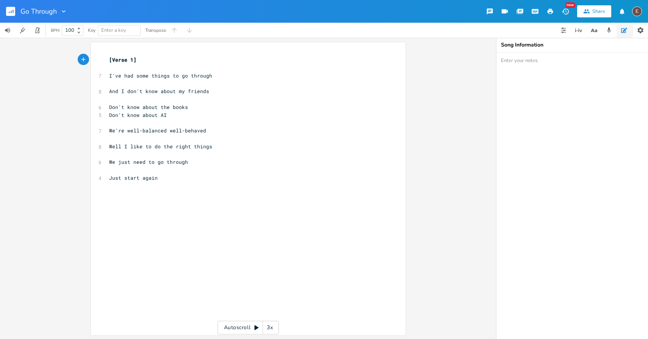
click at [6, 9] on icon "button" at bounding box center [10, 11] width 9 height 9
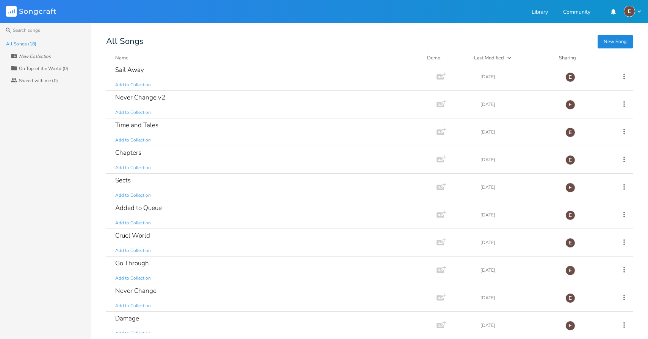
scroll to position [230, 0]
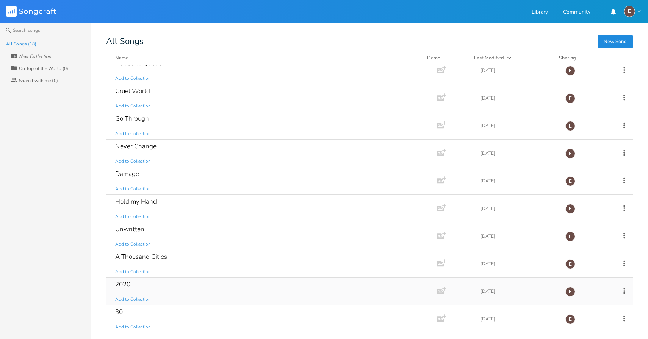
click at [167, 284] on div "2020 Add to Collection" at bounding box center [269, 291] width 309 height 27
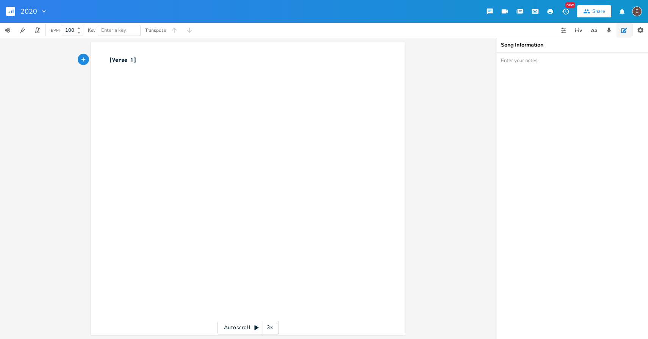
click at [8, 13] on rect "button" at bounding box center [10, 11] width 9 height 9
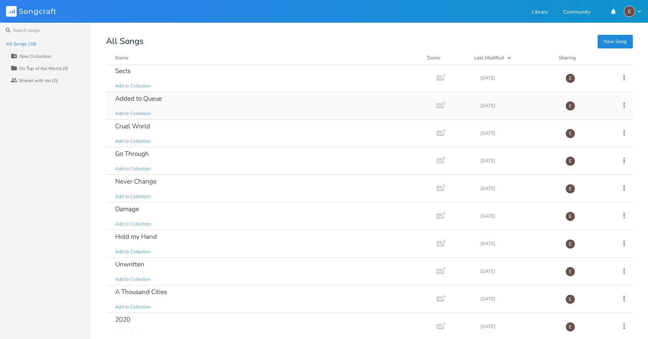
scroll to position [230, 0]
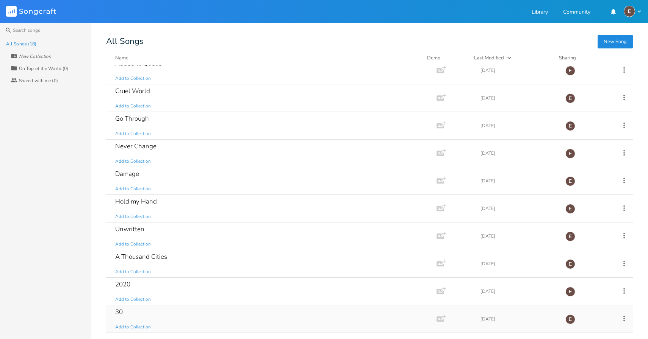
click at [175, 311] on div "30 Add to Collection" at bounding box center [269, 319] width 309 height 27
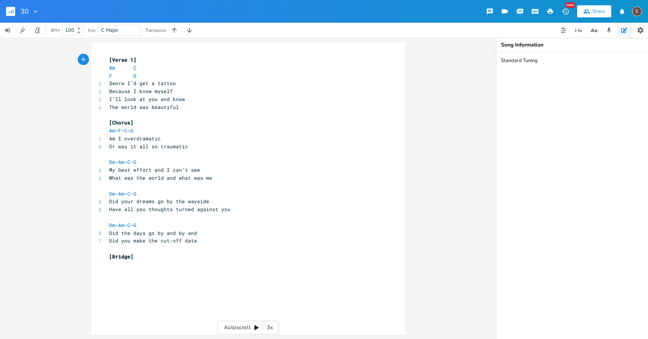
click at [8, 10] on rect "button" at bounding box center [10, 11] width 9 height 9
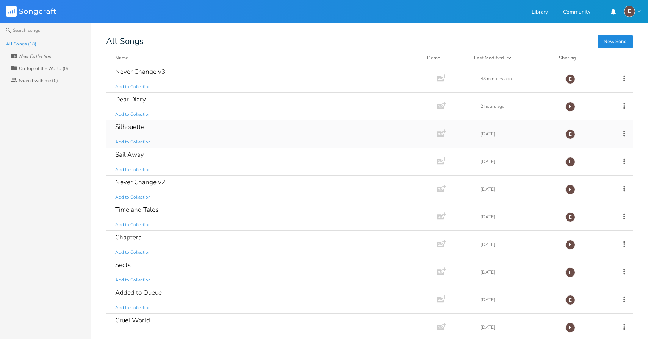
click at [202, 133] on div "Silhouette Add to Collection" at bounding box center [269, 133] width 309 height 27
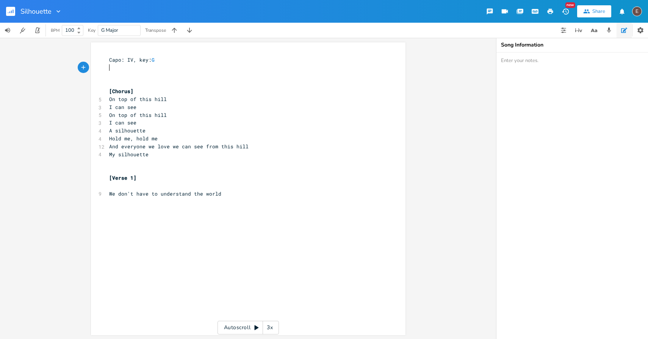
click at [149, 70] on pre "​" at bounding box center [244, 68] width 273 height 8
click at [148, 74] on pre "​" at bounding box center [244, 76] width 273 height 8
